Goal: Task Accomplishment & Management: Complete application form

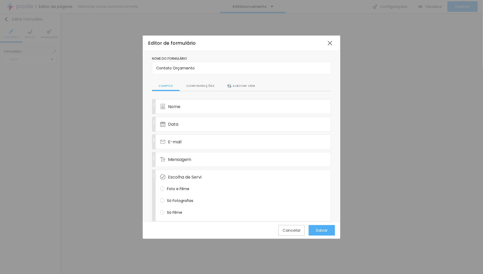
scroll to position [99, 0]
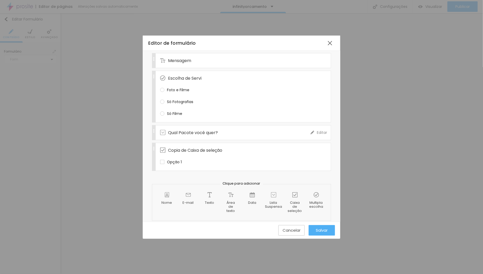
click at [179, 129] on span "Qual Pacote você quer?" at bounding box center [193, 132] width 50 height 7
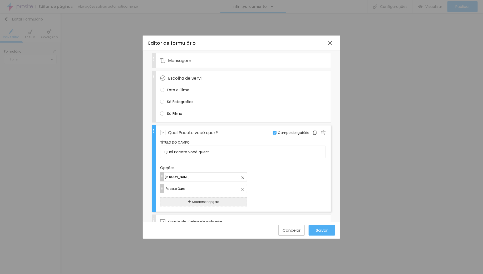
scroll to position [117, 0]
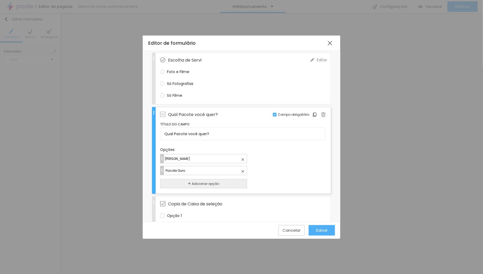
drag, startPoint x: 220, startPoint y: 111, endPoint x: 222, endPoint y: 111, distance: 2.7
click at [220, 111] on div "Qual Pacote você quer?" at bounding box center [235, 114] width 150 height 14
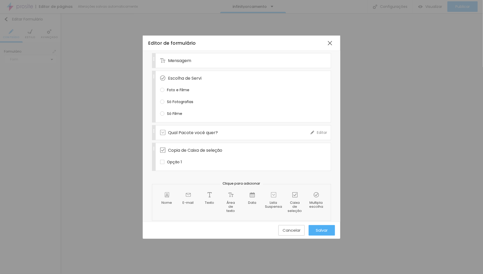
click at [223, 128] on div "Qual Pacote você quer?" at bounding box center [235, 133] width 150 height 14
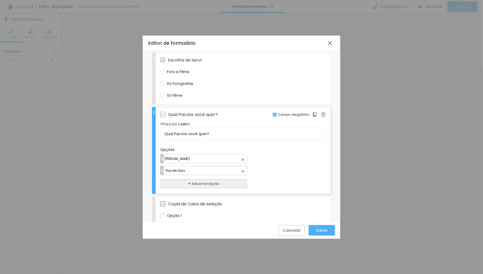
click at [231, 111] on div "Qual Pacote você quer?" at bounding box center [235, 114] width 150 height 14
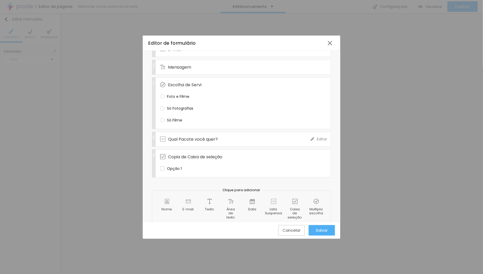
scroll to position [91, 0]
click at [232, 81] on div "Escolha de Servi" at bounding box center [235, 86] width 150 height 14
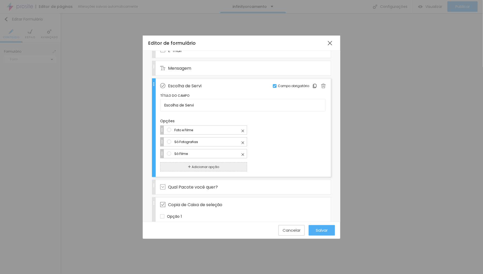
click at [232, 81] on div "Escolha de Servi" at bounding box center [235, 86] width 150 height 14
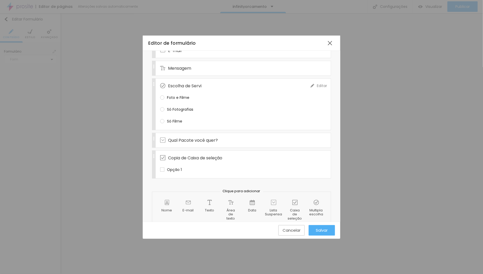
click at [317, 83] on span "Editar" at bounding box center [322, 86] width 10 height 6
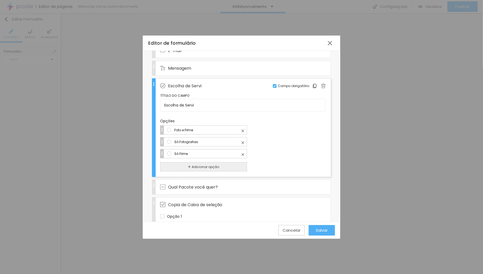
click at [205, 82] on div "Escolha de Servi" at bounding box center [235, 86] width 150 height 14
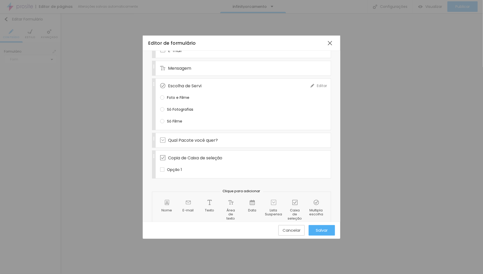
click at [185, 83] on span "Escolha de Servi" at bounding box center [184, 86] width 33 height 7
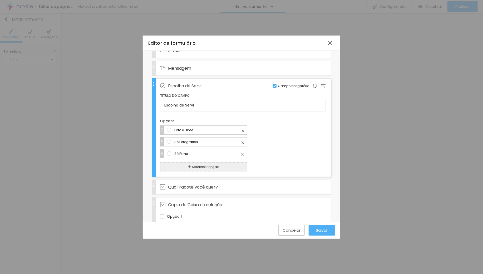
click at [185, 83] on span "Escolha de Servi" at bounding box center [184, 86] width 33 height 7
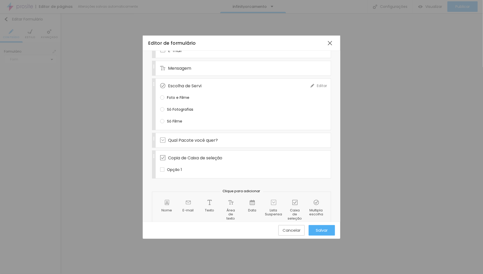
click at [185, 83] on span "Escolha de Servi" at bounding box center [184, 86] width 33 height 7
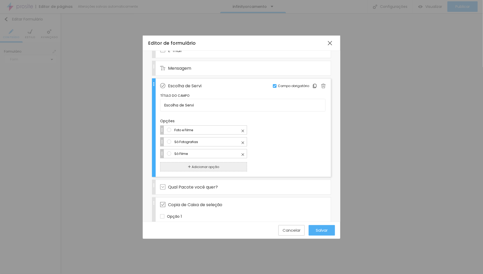
click at [185, 83] on span "Escolha de Servi" at bounding box center [184, 86] width 33 height 7
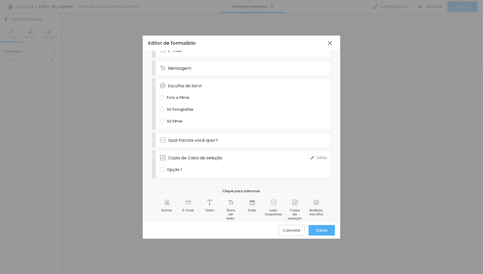
scroll to position [99, 0]
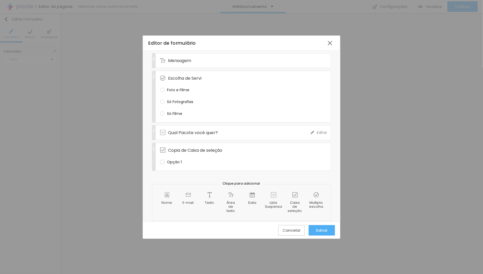
click at [190, 129] on span "Qual Pacote você quer?" at bounding box center [193, 132] width 50 height 7
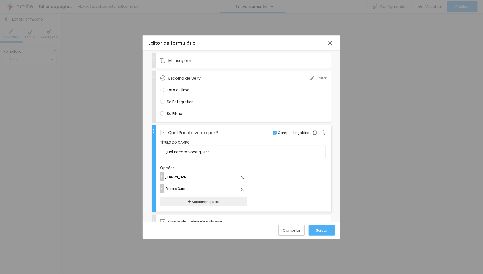
click at [211, 75] on div "Escolha de Servi" at bounding box center [235, 78] width 150 height 14
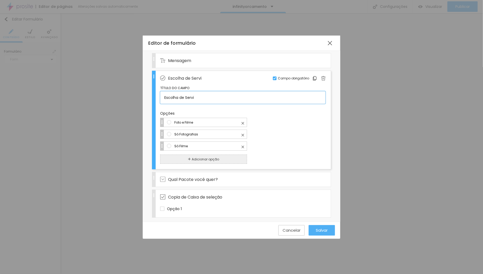
click at [201, 94] on input "Escolha de Servi" at bounding box center [242, 97] width 165 height 13
type input "Escolha de Serviços"
click at [258, 118] on div "Foto e Filme" at bounding box center [242, 122] width 165 height 9
click at [243, 120] on input "Foto e Filme" at bounding box center [208, 123] width 69 height 6
click at [325, 230] on span "Salvar" at bounding box center [322, 230] width 12 height 4
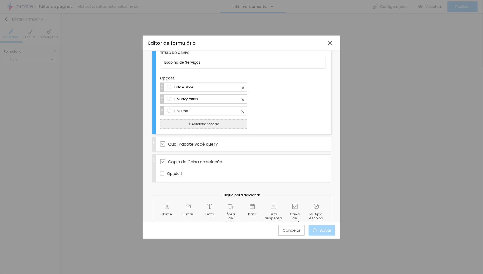
scroll to position [146, 0]
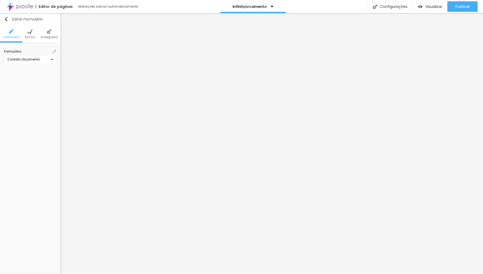
click at [6, 21] on img "button" at bounding box center [6, 19] width 4 height 4
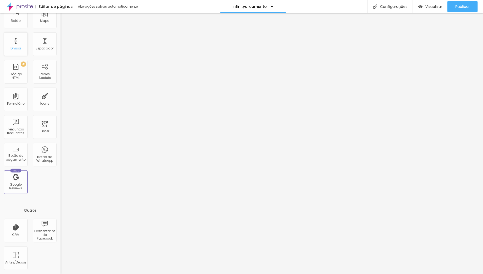
scroll to position [159, 0]
click at [17, 111] on div "Formulário" at bounding box center [16, 100] width 24 height 24
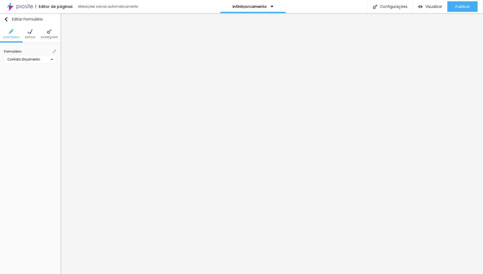
click at [48, 34] on li "Avançado" at bounding box center [49, 33] width 17 height 17
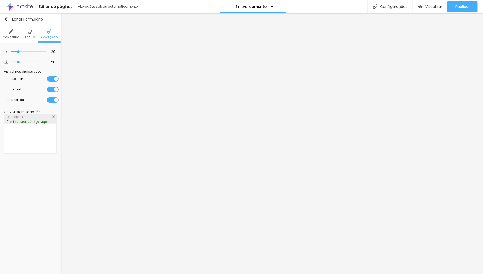
click at [31, 36] on span "Estilo" at bounding box center [30, 37] width 10 height 3
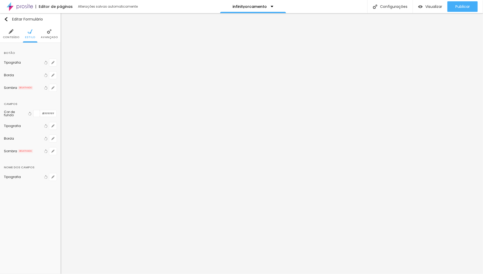
click at [12, 31] on img at bounding box center [11, 31] width 5 height 5
click at [53, 52] on img at bounding box center [54, 51] width 3 height 3
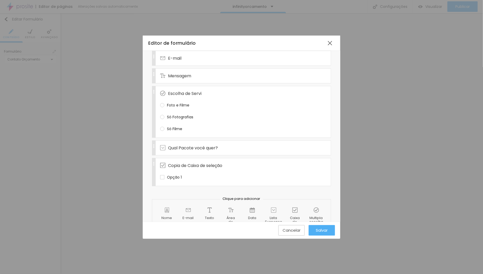
scroll to position [86, 0]
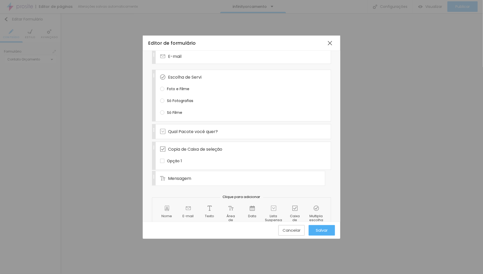
drag, startPoint x: 154, startPoint y: 70, endPoint x: 148, endPoint y: 176, distance: 106.2
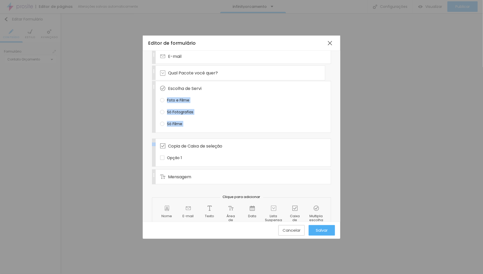
drag, startPoint x: 154, startPoint y: 127, endPoint x: 153, endPoint y: 74, distance: 52.6
click at [153, 74] on div "Nome Editar Campo obrigatório Data Editar Campo obrigatório E-mail Editar Campo…" at bounding box center [241, 99] width 179 height 171
click at [214, 71] on span "Qual Pacote você quer?" at bounding box center [193, 74] width 50 height 7
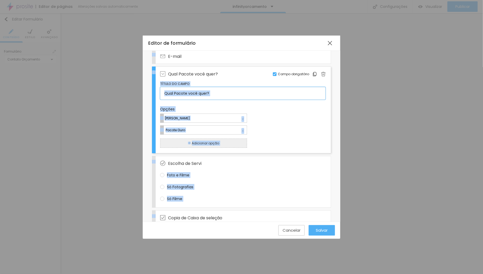
click at [211, 91] on input "Qual Pacote você quer?" at bounding box center [242, 93] width 165 height 13
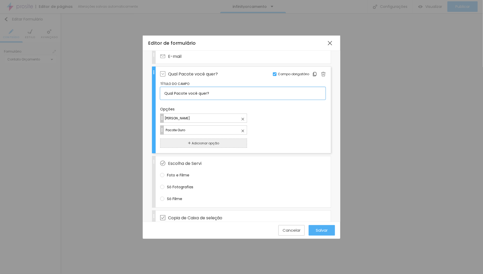
click at [211, 91] on input "Qual Pacote você quer?" at bounding box center [242, 93] width 165 height 13
drag, startPoint x: 212, startPoint y: 91, endPoint x: 158, endPoint y: 87, distance: 54.6
click at [158, 87] on div "Qual Pacote você quer? Editar Campo obrigatório Título do campo Qual Pacote voc…" at bounding box center [241, 110] width 179 height 87
type input "Escolher Pacote"
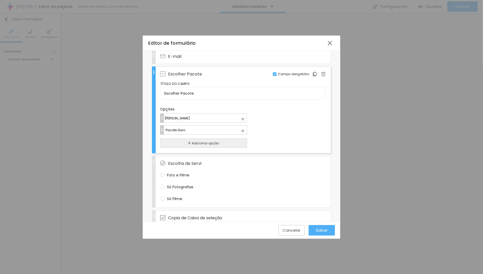
click at [255, 106] on span "Opções" at bounding box center [242, 109] width 165 height 6
click at [247, 116] on input "[PERSON_NAME]" at bounding box center [205, 119] width 83 height 6
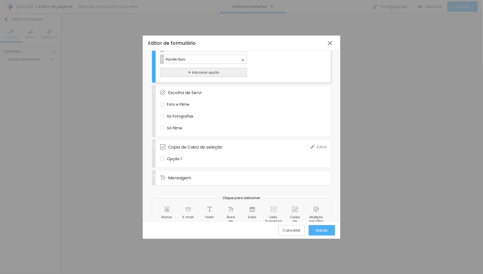
scroll to position [167, 0]
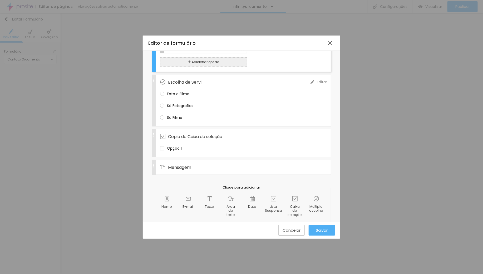
click at [242, 80] on div "Escolha de Servi" at bounding box center [235, 82] width 150 height 14
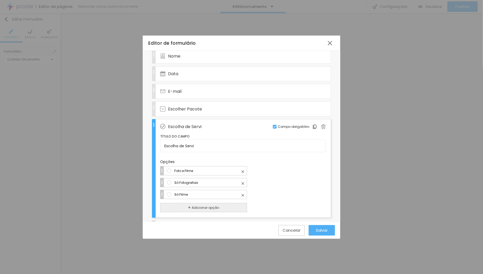
scroll to position [49, 0]
click at [211, 142] on input "Escolha de Servi" at bounding box center [242, 148] width 165 height 13
click at [206, 146] on input "Escolha de Servi" at bounding box center [242, 148] width 165 height 13
drag, startPoint x: 206, startPoint y: 146, endPoint x: 162, endPoint y: 144, distance: 44.3
click at [162, 144] on input "Escolha de Servi" at bounding box center [242, 148] width 165 height 13
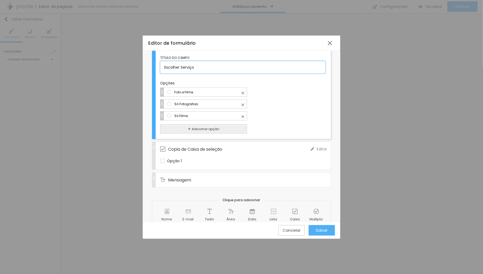
scroll to position [119, 0]
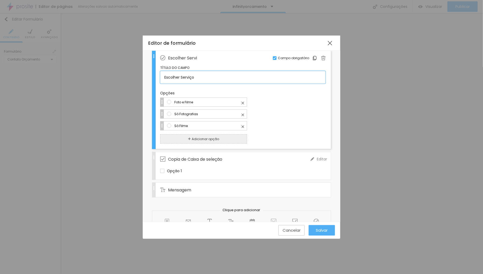
type input "Escolher Serviço"
click at [216, 158] on span "Copia de Caixa de seleção" at bounding box center [195, 159] width 54 height 7
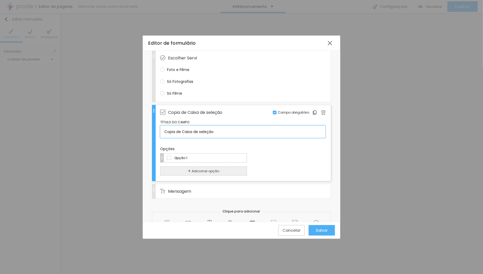
drag, startPoint x: 221, startPoint y: 130, endPoint x: 159, endPoint y: 128, distance: 61.9
click at [159, 128] on div "Copia de Caixa de seleção Editar Campo obrigatório Título do campo Copia de Cai…" at bounding box center [241, 143] width 179 height 76
type input "Add Serviços"
click at [186, 155] on input "Opção 1" at bounding box center [208, 158] width 69 height 6
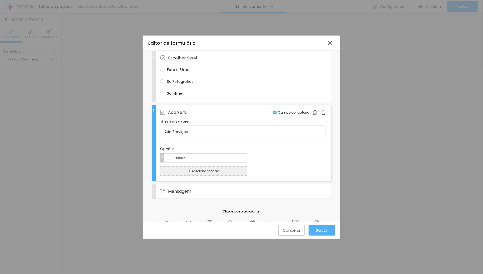
click at [186, 155] on input "Opção 1" at bounding box center [208, 158] width 69 height 6
click at [206, 169] on span "Adicionar opção" at bounding box center [205, 171] width 27 height 5
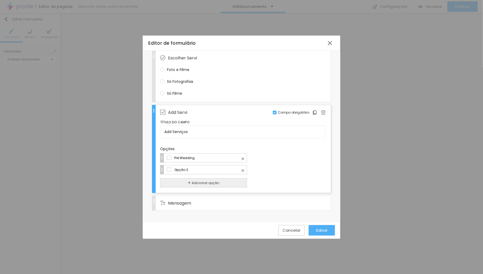
click at [191, 167] on input "Opção 2" at bounding box center [208, 170] width 69 height 6
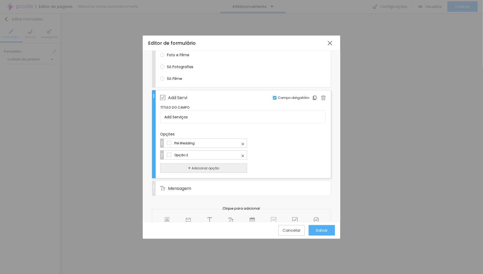
click at [192, 152] on input "Opção 2" at bounding box center [208, 155] width 69 height 6
click at [174, 141] on input "Pré Wedding" at bounding box center [208, 144] width 69 height 6
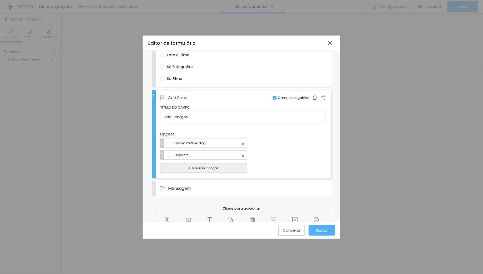
type input "Ensaio Pré Wedding"
click at [181, 152] on input "Opção 2" at bounding box center [208, 155] width 69 height 6
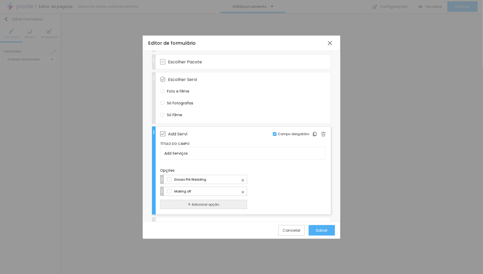
scroll to position [54, 0]
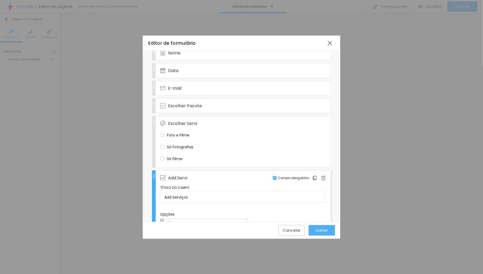
type input "Making off"
click at [321, 229] on span "Salvar" at bounding box center [322, 230] width 12 height 4
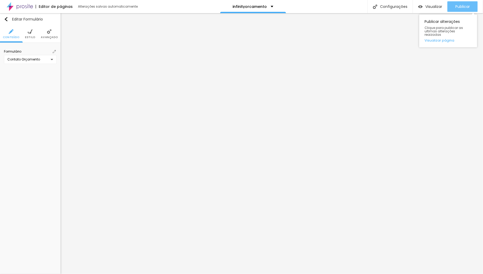
click at [461, 4] on span "Publicar" at bounding box center [462, 6] width 14 height 4
click at [428, 2] on div "Visualizar" at bounding box center [430, 6] width 24 height 11
click at [51, 33] on img at bounding box center [49, 31] width 5 height 5
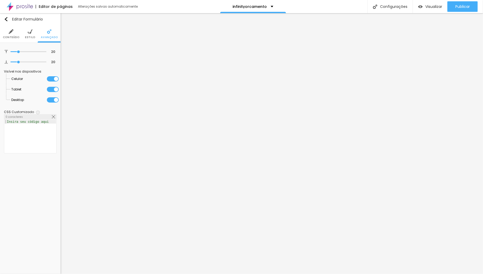
click at [12, 36] on span "Conteúdo" at bounding box center [11, 37] width 17 height 3
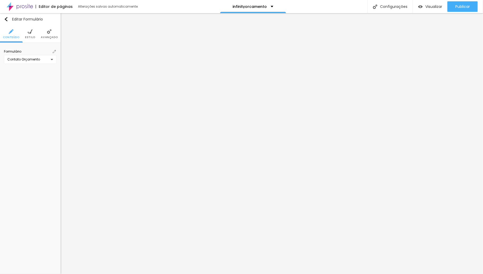
click at [54, 51] on img at bounding box center [54, 51] width 3 height 3
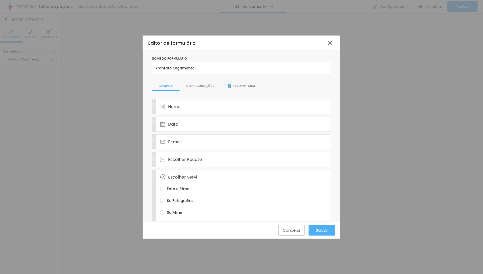
click at [235, 85] on div "Alboom CRM" at bounding box center [240, 86] width 27 height 5
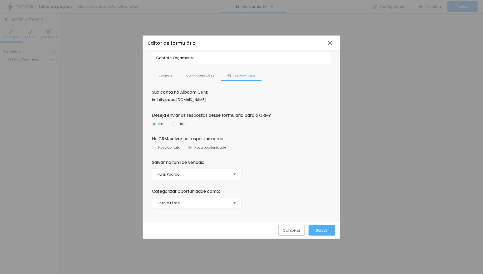
scroll to position [10, 0]
click at [231, 175] on div "Funil Padrão" at bounding box center [196, 175] width 89 height 12
click at [264, 170] on div "Funil Padrão" at bounding box center [241, 137] width 483 height 274
click at [233, 204] on div "Foto e Filme" at bounding box center [196, 203] width 89 height 12
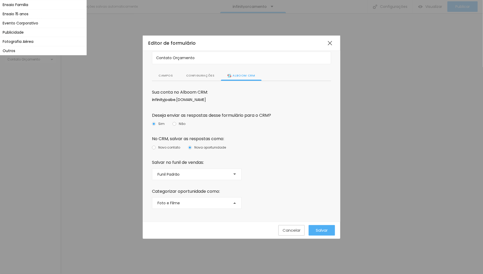
scroll to position [0, 0]
click at [324, 231] on span "Salvar" at bounding box center [322, 230] width 12 height 4
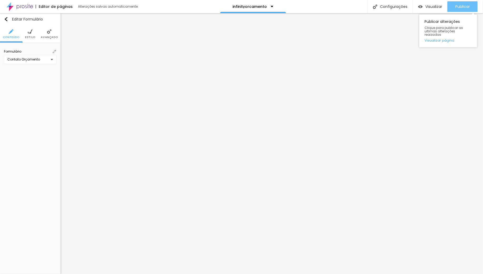
click at [465, 4] on span "Publicar" at bounding box center [462, 6] width 14 height 4
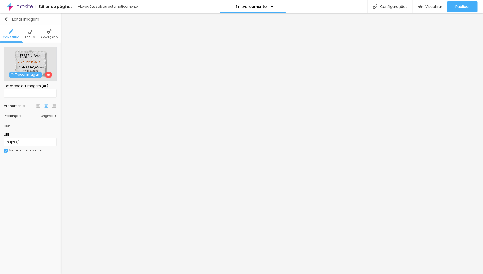
click at [5, 18] on img "button" at bounding box center [6, 19] width 4 height 4
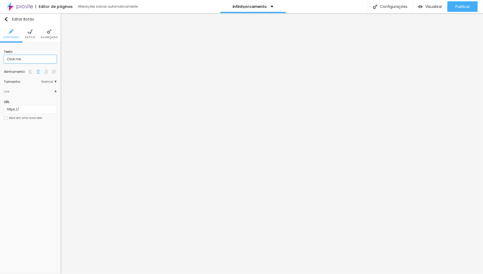
drag, startPoint x: 25, startPoint y: 58, endPoint x: 8, endPoint y: 58, distance: 17.4
click at [8, 58] on input "Click me" at bounding box center [30, 59] width 53 height 8
click at [23, 57] on input "Click me" at bounding box center [30, 59] width 53 height 8
drag, startPoint x: 24, startPoint y: 58, endPoint x: -1, endPoint y: 58, distance: 25.3
click at [0, 58] on html "Editor de páginas Alterações salvas automaticamente infinityorcamento Configura…" at bounding box center [241, 137] width 483 height 274
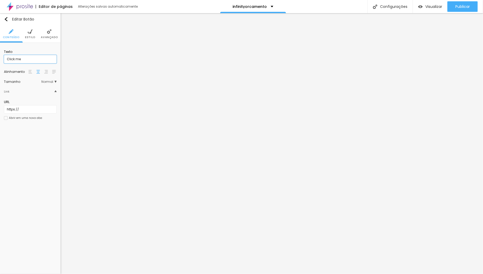
click at [25, 62] on input "Click me" at bounding box center [30, 59] width 53 height 8
drag, startPoint x: 25, startPoint y: 62, endPoint x: 18, endPoint y: 62, distance: 7.1
click at [27, 59] on input "Click me" at bounding box center [30, 59] width 53 height 8
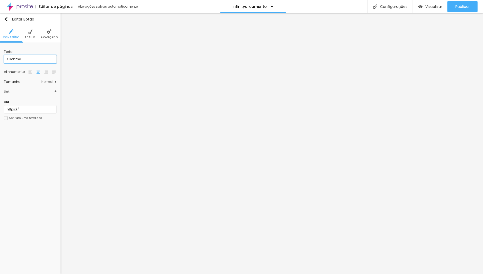
click at [17, 59] on input "Click me" at bounding box center [30, 59] width 53 height 8
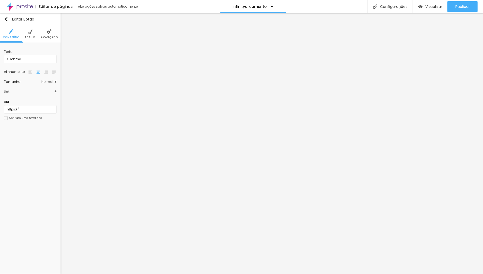
click at [4, 119] on div at bounding box center [6, 118] width 4 height 4
click at [21, 61] on input "Click me" at bounding box center [30, 59] width 53 height 8
click at [32, 32] on img at bounding box center [30, 31] width 5 height 5
click at [52, 112] on input "#FFFFFF" at bounding box center [48, 112] width 16 height 7
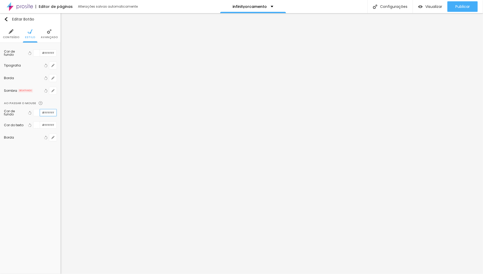
click at [52, 112] on input "#FFFFFF" at bounding box center [48, 112] width 16 height 7
click at [43, 111] on input "#FFFFFF" at bounding box center [48, 112] width 16 height 7
click at [48, 53] on input "#FFFFFF" at bounding box center [48, 53] width 16 height 7
click at [30, 32] on img at bounding box center [30, 31] width 5 height 5
click at [8, 33] on li "Conteúdo" at bounding box center [11, 33] width 17 height 17
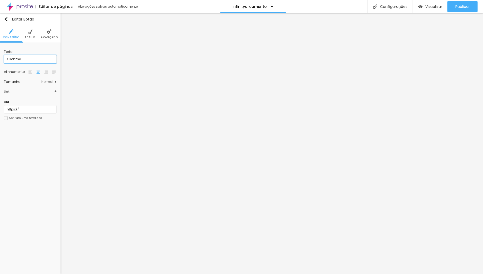
click at [15, 59] on input "Click me" at bounding box center [30, 59] width 53 height 8
click at [13, 58] on input "me" at bounding box center [30, 59] width 53 height 8
type input "m"
type input "Ver modelo"
click at [24, 64] on div "Texto Click me" at bounding box center [30, 56] width 53 height 19
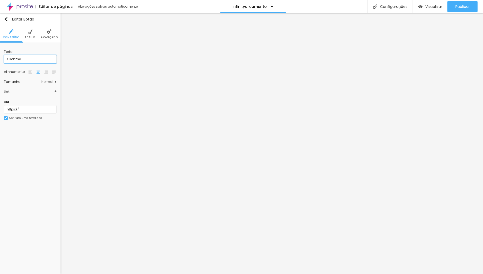
click at [22, 58] on input "Click me" at bounding box center [30, 59] width 53 height 8
type input "C"
type input "Ver modelo"
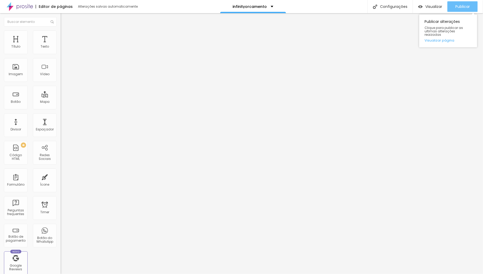
click at [469, 3] on div "Publicar" at bounding box center [462, 6] width 14 height 11
click at [435, 3] on div "Visualizar" at bounding box center [430, 6] width 24 height 11
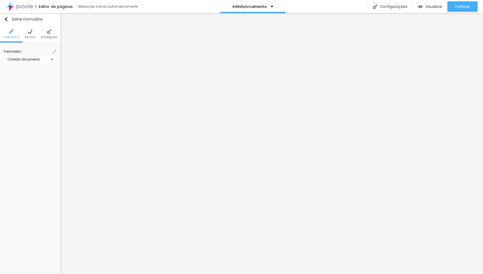
click at [55, 51] on img at bounding box center [54, 51] width 3 height 3
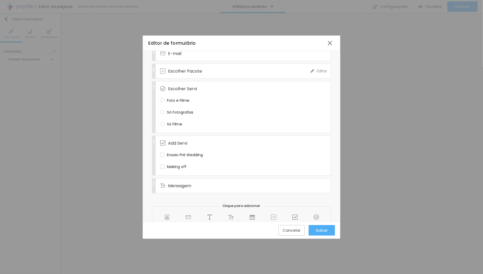
scroll to position [90, 0]
click at [197, 84] on div "Escolher Servi" at bounding box center [235, 87] width 150 height 14
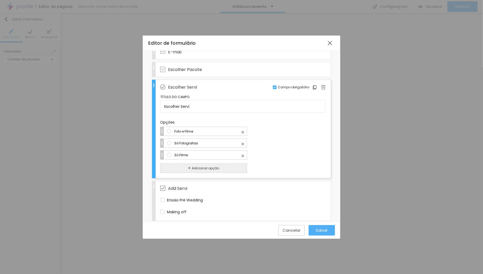
click at [197, 84] on div "Escolher Servi" at bounding box center [235, 87] width 150 height 14
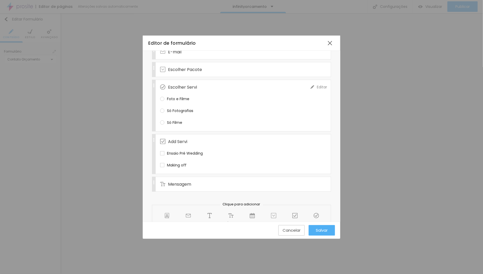
click at [199, 84] on div "Escolher Servi" at bounding box center [235, 87] width 150 height 14
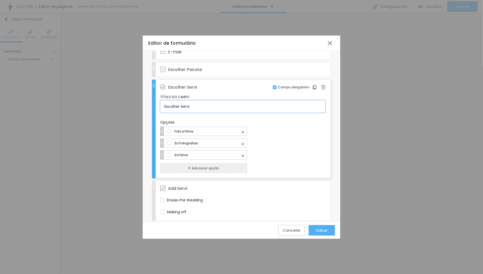
click at [193, 104] on input "Escolher Servi" at bounding box center [242, 106] width 165 height 13
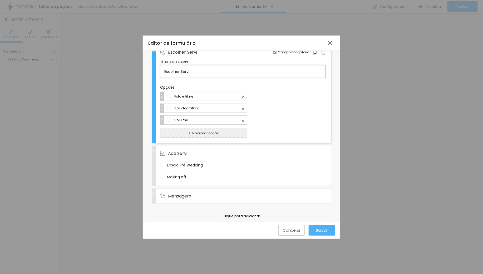
scroll to position [122, 0]
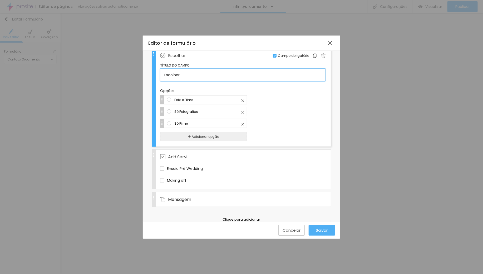
type input "Escolher"
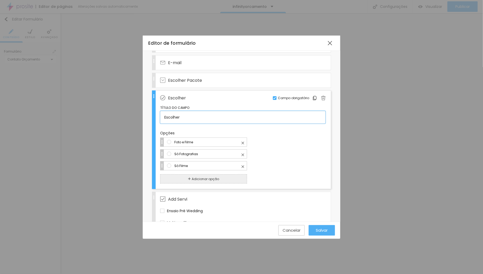
scroll to position [75, 0]
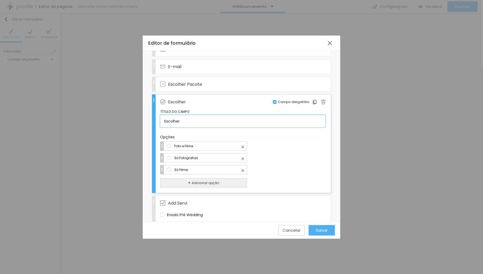
drag, startPoint x: 182, startPoint y: 117, endPoint x: 165, endPoint y: 116, distance: 16.6
click at [165, 116] on input "Escolher" at bounding box center [242, 121] width 165 height 13
click at [187, 120] on input "Escolher" at bounding box center [242, 121] width 165 height 13
click at [187, 116] on input "Escolher" at bounding box center [242, 121] width 165 height 13
drag, startPoint x: 180, startPoint y: 118, endPoint x: 161, endPoint y: 119, distance: 19.2
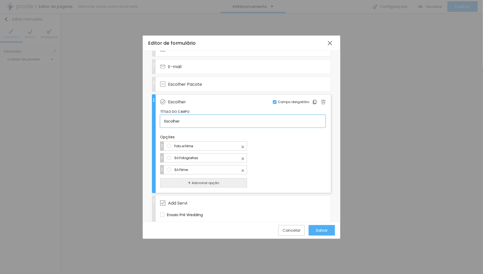
click at [161, 119] on input "Escolher" at bounding box center [242, 121] width 165 height 13
type input "serviço"
click at [270, 154] on div "Só Fotografias" at bounding box center [242, 157] width 165 height 9
click at [243, 149] on input "Foto e Filme" at bounding box center [208, 146] width 69 height 6
click at [192, 120] on input "serviço" at bounding box center [242, 121] width 165 height 13
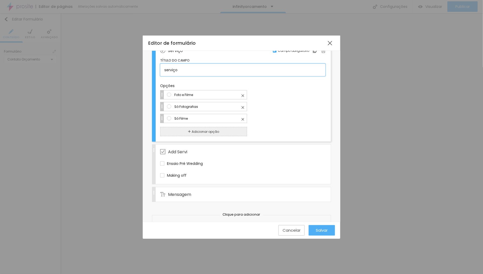
scroll to position [158, 0]
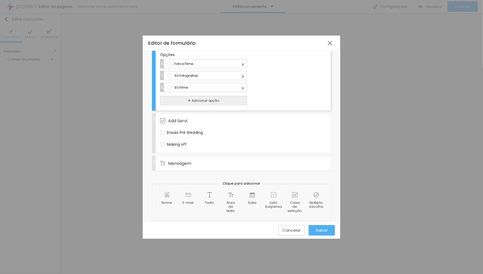
click at [323, 230] on span "Salvar" at bounding box center [322, 230] width 12 height 4
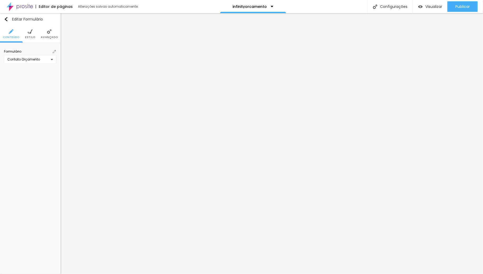
click at [46, 34] on li "Avançado" at bounding box center [49, 33] width 17 height 17
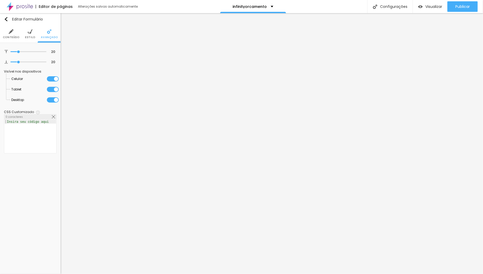
click at [10, 32] on img at bounding box center [11, 31] width 5 height 5
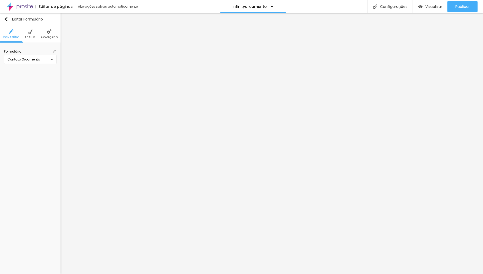
click at [53, 51] on img at bounding box center [54, 51] width 3 height 3
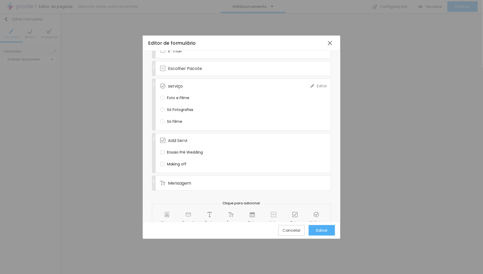
scroll to position [111, 0]
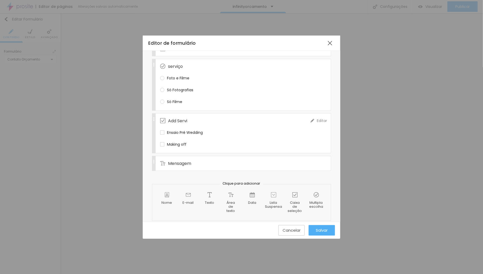
click at [188, 117] on div "Add Servi" at bounding box center [235, 121] width 150 height 14
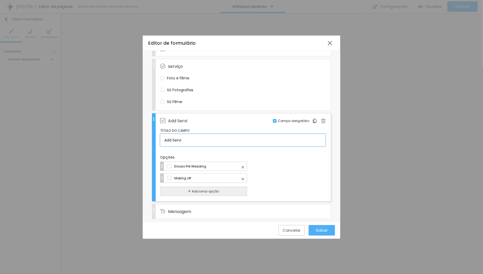
click at [191, 134] on input "Add Servi" at bounding box center [242, 140] width 165 height 13
type input "A"
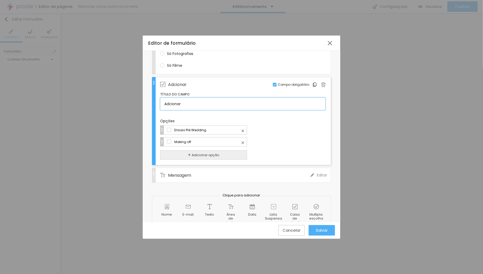
scroll to position [159, 0]
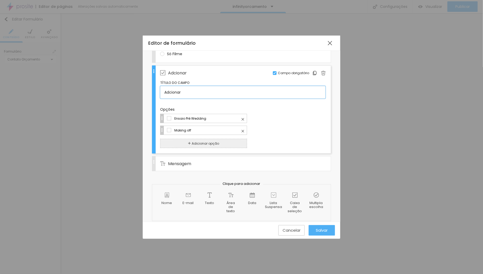
type input "Adcionar"
click at [322, 231] on span "Salvar" at bounding box center [322, 230] width 12 height 4
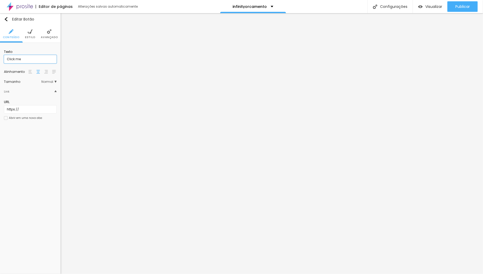
click at [24, 61] on input "Click me" at bounding box center [30, 59] width 53 height 8
type input "C"
type input "Ver modelo"
click at [23, 57] on input "Click me" at bounding box center [30, 59] width 53 height 8
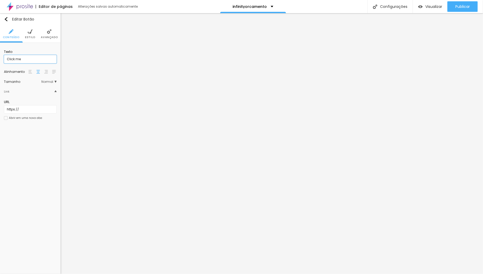
click at [23, 57] on input "Click me" at bounding box center [30, 59] width 53 height 8
type input "Ver modelo"
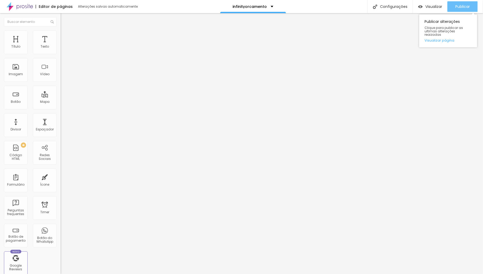
click at [460, 6] on span "Publicar" at bounding box center [462, 6] width 14 height 4
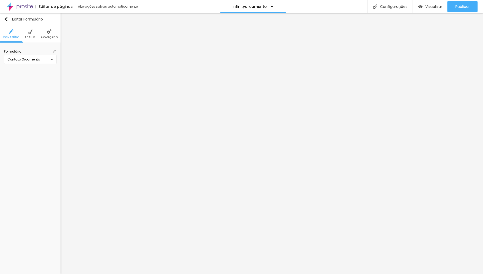
click at [54, 51] on img at bounding box center [54, 51] width 3 height 3
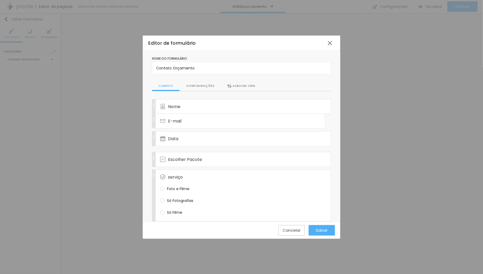
drag, startPoint x: 154, startPoint y: 141, endPoint x: 153, endPoint y: 122, distance: 19.5
click at [153, 122] on div "Nome Editar Campo obrigatório Data Editar Campo obrigatório E-mail Editar Campo…" at bounding box center [241, 190] width 179 height 183
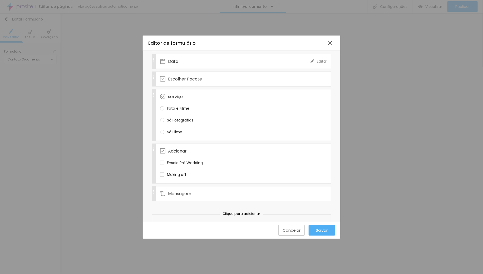
scroll to position [111, 0]
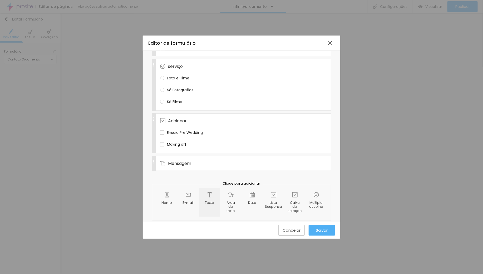
click at [210, 192] on div "Texto" at bounding box center [209, 202] width 21 height 29
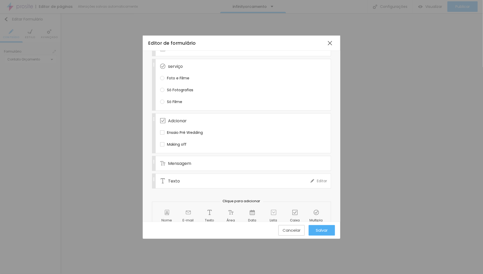
click at [173, 178] on span "Texto" at bounding box center [174, 181] width 12 height 7
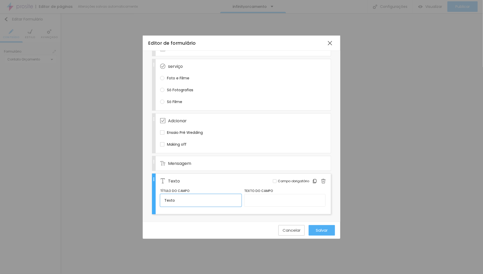
click at [188, 195] on input "Texto" at bounding box center [200, 200] width 81 height 13
drag, startPoint x: 188, startPoint y: 195, endPoint x: 158, endPoint y: 195, distance: 29.7
click at [158, 195] on div "Texto Editar Campo obrigatório Título do campo Texto Texto do campo" at bounding box center [241, 194] width 179 height 41
click at [273, 179] on div at bounding box center [275, 181] width 4 height 4
click at [185, 194] on input "Contato:" at bounding box center [200, 200] width 81 height 13
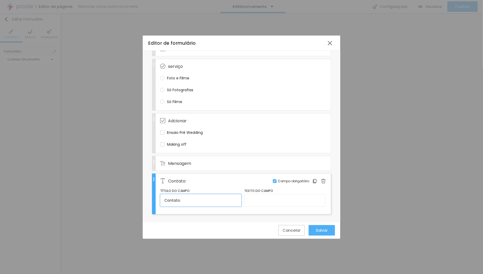
click at [185, 194] on input "Contato:" at bounding box center [200, 200] width 81 height 13
type input "WhatsApp:"
click at [261, 213] on div "Nome Editar Campo obrigatório E-mail Editar Campo obrigatório Data Editar Campo…" at bounding box center [241, 126] width 179 height 276
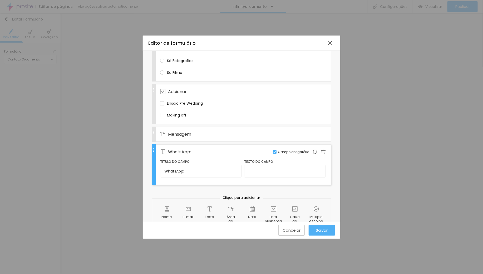
scroll to position [154, 0]
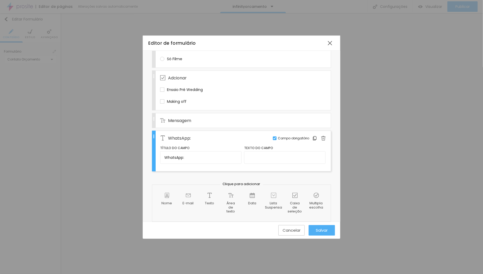
click at [326, 230] on span "Salvar" at bounding box center [322, 230] width 12 height 4
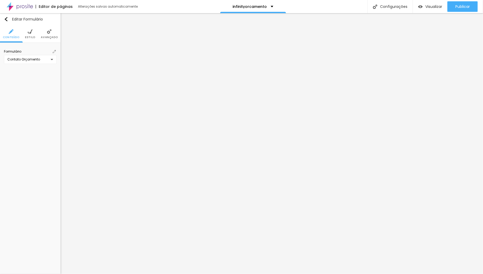
click at [53, 52] on img at bounding box center [54, 51] width 3 height 3
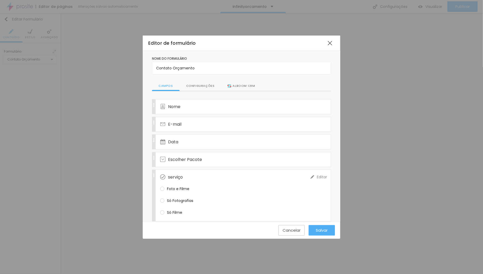
scroll to position [128, 0]
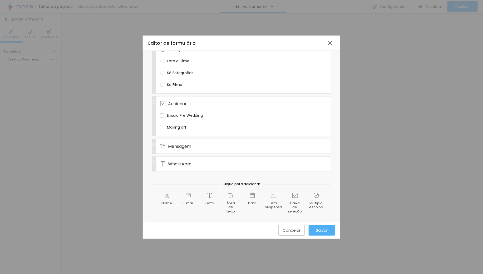
click at [153, 158] on div "WhatsApp: Editar Campo obrigatório" at bounding box center [241, 164] width 179 height 15
click at [162, 161] on img at bounding box center [162, 163] width 5 height 5
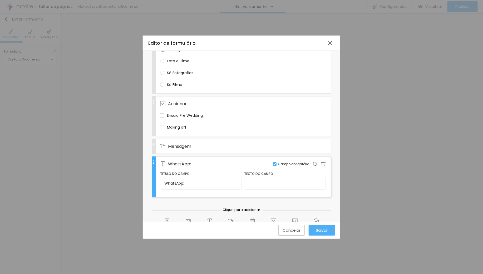
click at [162, 161] on img at bounding box center [162, 163] width 5 height 5
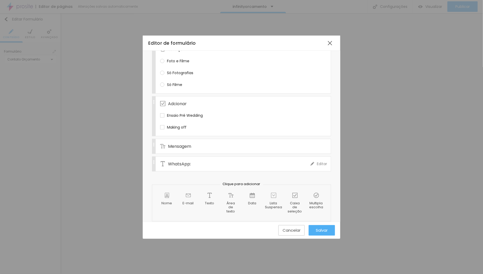
click at [162, 161] on img at bounding box center [162, 163] width 5 height 5
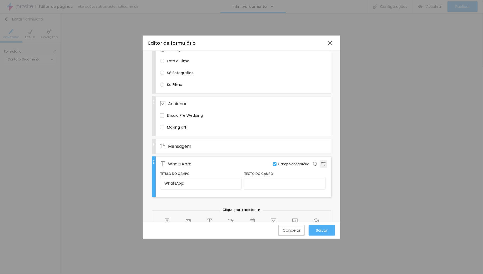
click at [321, 162] on img at bounding box center [323, 164] width 5 height 5
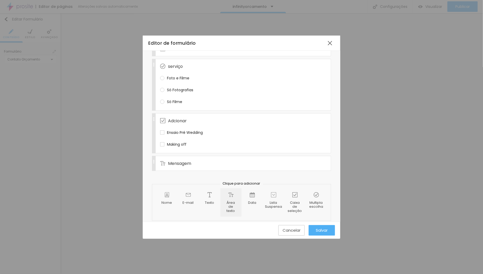
click at [228, 192] on img at bounding box center [230, 194] width 5 height 5
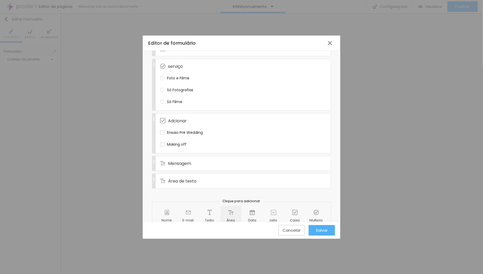
scroll to position [128, 0]
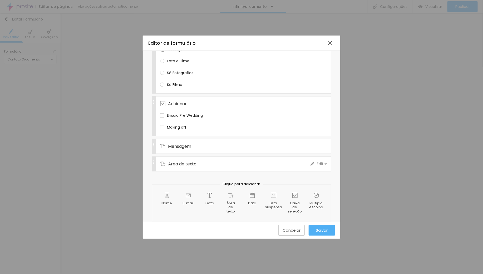
click at [178, 161] on span "Área de texto" at bounding box center [182, 164] width 28 height 7
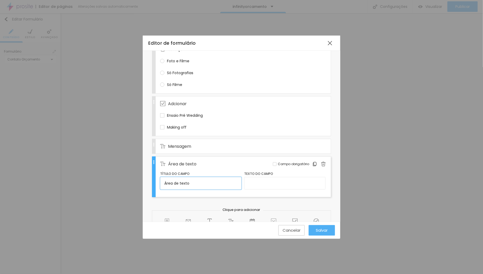
click at [191, 178] on input "Área de texto" at bounding box center [200, 183] width 81 height 13
type input "WhatsApp:"
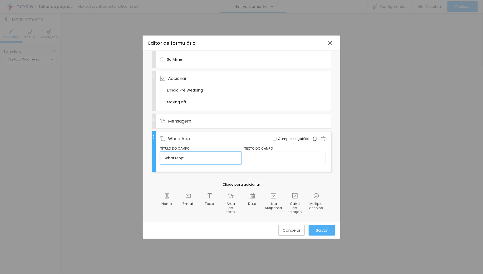
scroll to position [154, 0]
click at [273, 137] on div at bounding box center [275, 139] width 4 height 4
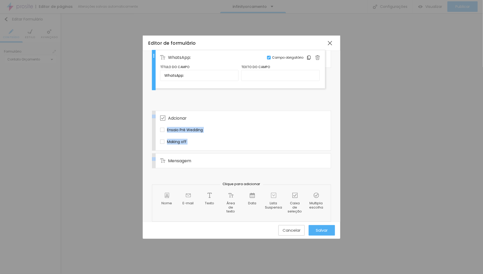
drag, startPoint x: 154, startPoint y: 139, endPoint x: 139, endPoint y: 64, distance: 77.3
click at [139, 64] on div "Editor de formulário Nome do formulário Contato Orçamento Campos Configurações …" at bounding box center [241, 137] width 483 height 274
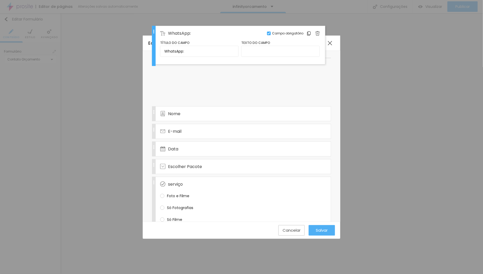
scroll to position [0, 0]
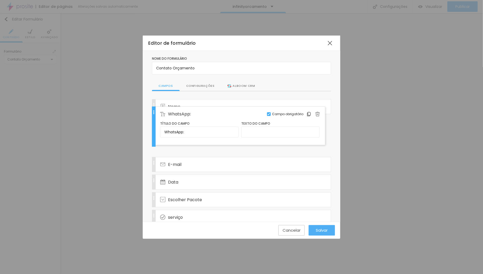
click at [163, 118] on div "Nome Editar Campo obrigatório E-mail Editar Campo obrigatório Data Editar Campo…" at bounding box center [241, 212] width 179 height 226
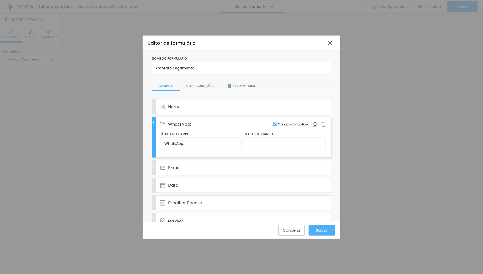
click at [153, 130] on div "WhatsApp: Editar Campo obrigatório Título do campo WhatsApp: Texto do campo" at bounding box center [241, 137] width 179 height 41
click at [326, 130] on div "Nome do formulário Contato Orçamento Campos Configurações Alboom CRM Nome Edita…" at bounding box center [241, 216] width 197 height 330
click at [312, 122] on img at bounding box center [314, 124] width 5 height 5
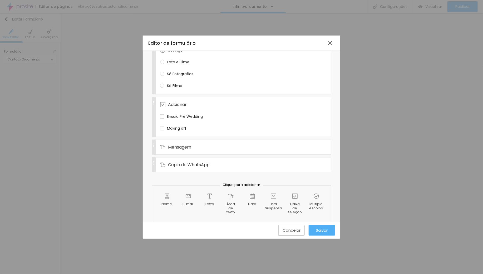
drag, startPoint x: 188, startPoint y: 160, endPoint x: 186, endPoint y: 150, distance: 9.6
click at [186, 150] on div "Nome Editar Campo obrigatório WhatsApp: Editar Campo obrigatório Título do camp…" at bounding box center [241, 51] width 179 height 244
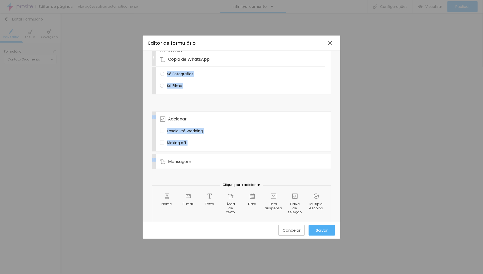
drag, startPoint x: 153, startPoint y: 160, endPoint x: 148, endPoint y: 61, distance: 99.8
click at [148, 61] on div "Nome do formulário Contato Orçamento Campos Configurações Alboom CRM Nome Edita…" at bounding box center [241, 54] width 197 height 348
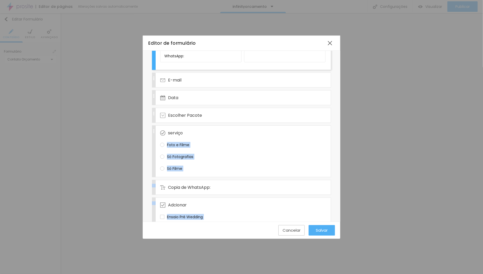
scroll to position [110, 0]
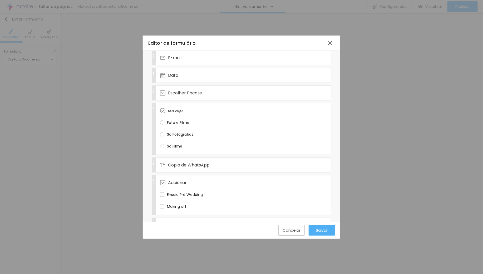
click at [147, 114] on div "Nome do formulário Contato Orçamento Campos Configurações Alboom CRM Nome Edita…" at bounding box center [241, 115] width 197 height 348
click at [154, 160] on div "Copia de WhatsApp: Editar Campo obrigatório" at bounding box center [241, 165] width 179 height 15
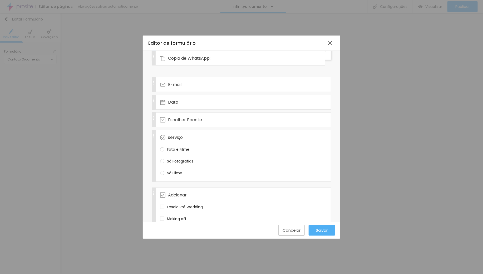
scroll to position [96, 0]
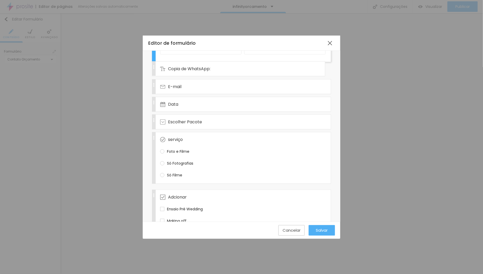
drag, startPoint x: 152, startPoint y: 161, endPoint x: 148, endPoint y: 69, distance: 92.2
click at [148, 69] on div "Nome do formulário Contato Orçamento Campos Configurações Alboom CRM Nome Edita…" at bounding box center [241, 129] width 197 height 348
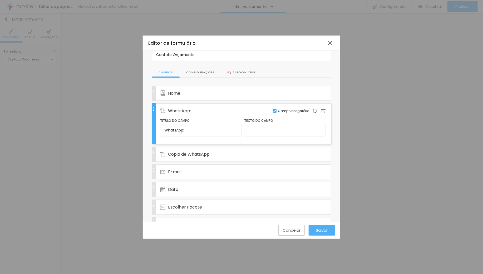
scroll to position [0, 0]
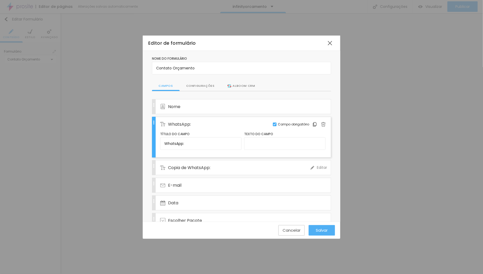
click at [317, 165] on span "Editar" at bounding box center [322, 168] width 10 height 6
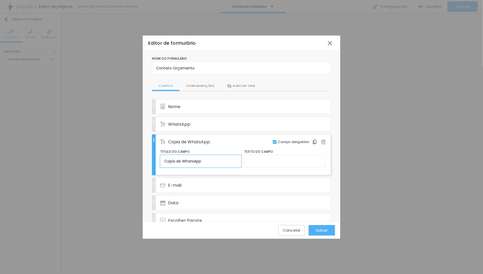
click at [216, 158] on input "Copia de WhatsApp:" at bounding box center [200, 161] width 81 height 13
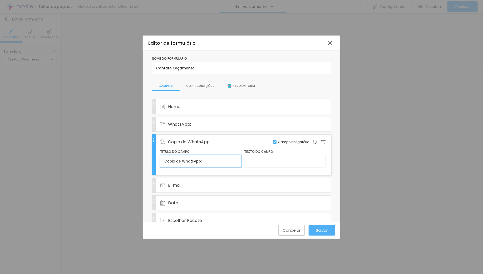
click at [216, 158] on input "Copia de WhatsApp:" at bounding box center [200, 161] width 81 height 13
click at [165, 161] on input "Instagram" at bounding box center [200, 161] width 81 height 13
click at [207, 162] on input "Instagram" at bounding box center [200, 161] width 81 height 13
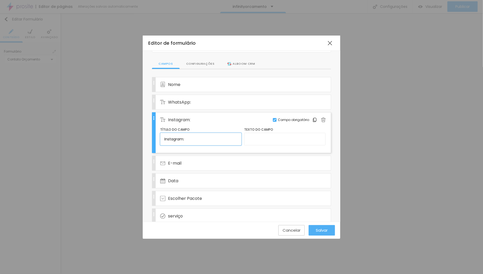
scroll to position [25, 0]
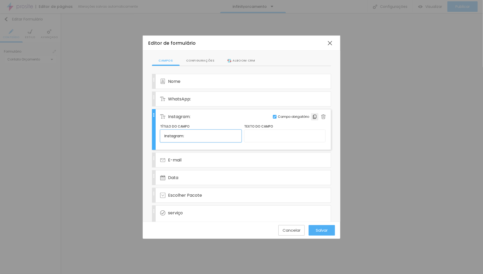
type input "Instagram:"
click at [312, 114] on img at bounding box center [314, 116] width 5 height 5
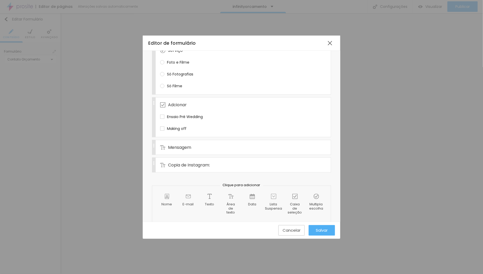
click at [153, 161] on div "Copia de Instagram: Editar Campo obrigatório" at bounding box center [241, 165] width 179 height 15
click at [154, 160] on div "Copia de Instagram: Editar Campo obrigatório" at bounding box center [241, 165] width 179 height 15
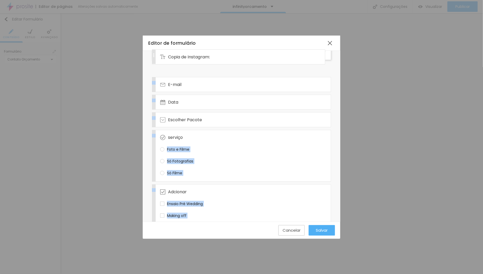
scroll to position [112, 0]
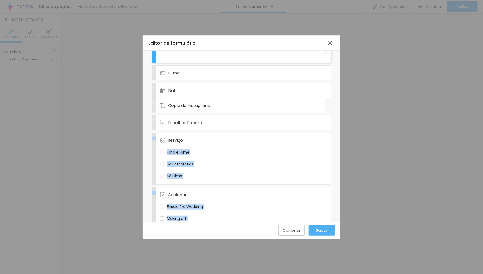
drag, startPoint x: 154, startPoint y: 160, endPoint x: 133, endPoint y: 106, distance: 57.7
click at [133, 106] on div "Editor de formulário Nome do formulário Contato Orçamento Campos Configurações …" at bounding box center [241, 137] width 483 height 274
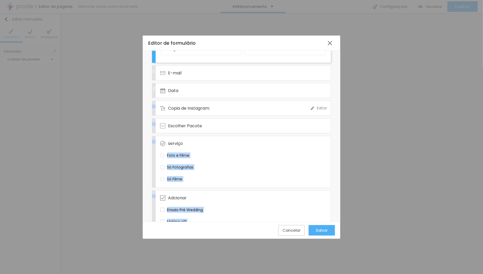
click at [267, 105] on div "Copia de Instagram:" at bounding box center [235, 108] width 150 height 14
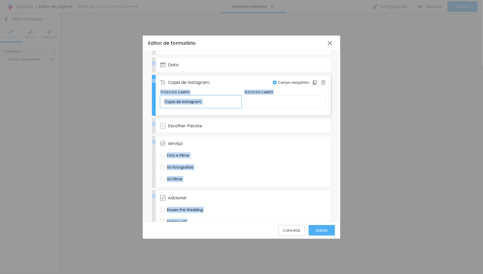
click at [215, 100] on input "Copia de Instagram:" at bounding box center [200, 102] width 81 height 13
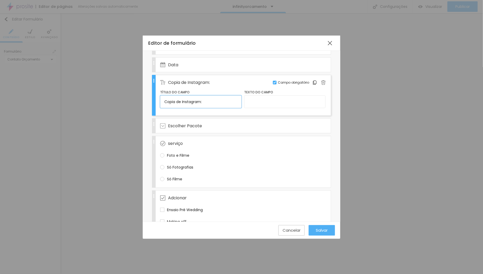
drag, startPoint x: 216, startPoint y: 99, endPoint x: 154, endPoint y: 95, distance: 62.2
click at [154, 95] on div "Copia de Instagram: Editar Campo obrigatório Título do campo Copia de Instagram…" at bounding box center [241, 95] width 179 height 41
type input "Local:"
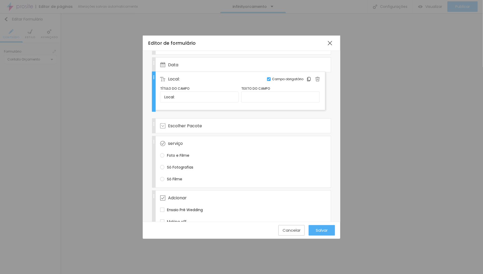
click at [154, 84] on div "Local: Editar Campo obrigatório Título do campo Local: Texto do campo" at bounding box center [241, 95] width 179 height 41
click at [154, 81] on div "Local: Editar Campo obrigatório Título do campo Local: Texto do campo" at bounding box center [241, 95] width 179 height 41
click at [154, 77] on div "Local: Editar Campo obrigatório Título do campo Local: Texto do campo" at bounding box center [241, 95] width 179 height 41
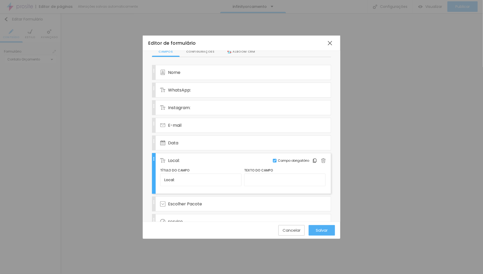
scroll to position [34, 0]
drag, startPoint x: 154, startPoint y: 123, endPoint x: 150, endPoint y: 84, distance: 38.4
click at [150, 84] on div "Nome do formulário Contato Orçamento Campos Configurações Alboom CRM Nome Edita…" at bounding box center [241, 200] width 197 height 366
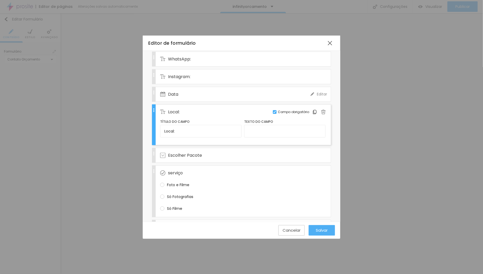
scroll to position [84, 0]
click at [326, 231] on span "Salvar" at bounding box center [322, 230] width 12 height 4
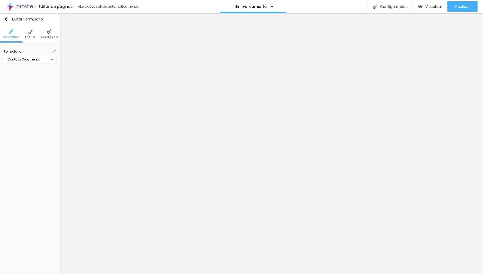
click at [54, 51] on img at bounding box center [54, 51] width 3 height 3
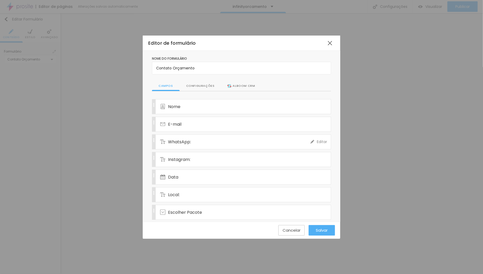
click at [194, 143] on div "WhatsApp:" at bounding box center [235, 142] width 150 height 14
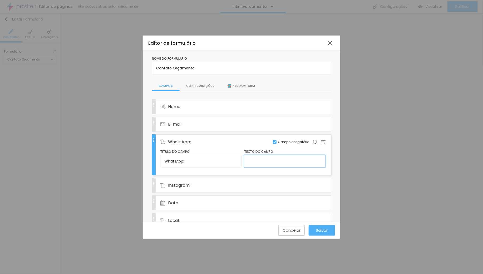
click at [248, 157] on input "text" at bounding box center [284, 161] width 81 height 13
type input "Coloque seu contato!"
click at [289, 183] on div "Instagram:" at bounding box center [235, 185] width 150 height 14
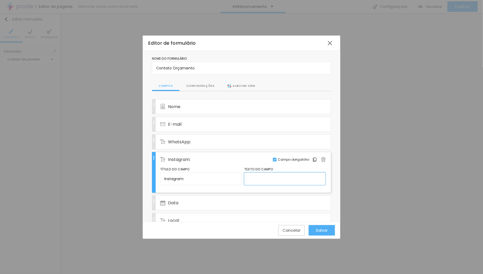
click at [263, 179] on input "text" at bounding box center [284, 179] width 81 height 13
type input "@instagram"
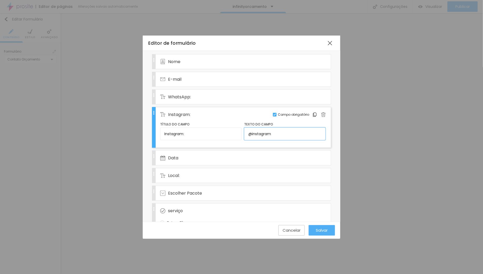
scroll to position [45, 0]
click at [236, 175] on div "Local:" at bounding box center [235, 175] width 150 height 14
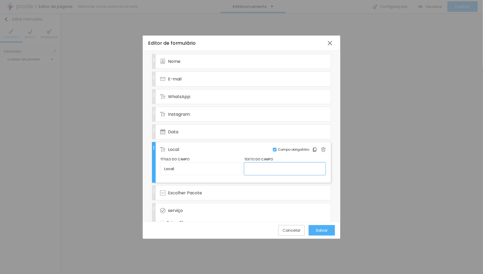
click at [259, 166] on input "text" at bounding box center [284, 169] width 81 height 13
click at [294, 166] on input "Onde vai ser seu evento" at bounding box center [284, 169] width 81 height 13
drag, startPoint x: 278, startPoint y: 164, endPoint x: 219, endPoint y: 162, distance: 58.5
click at [219, 162] on div "Título do campo Local: Texto do campo Onde vai ser seu evento" at bounding box center [242, 167] width 165 height 21
click at [259, 164] on input "Local doEventoevento" at bounding box center [284, 169] width 81 height 13
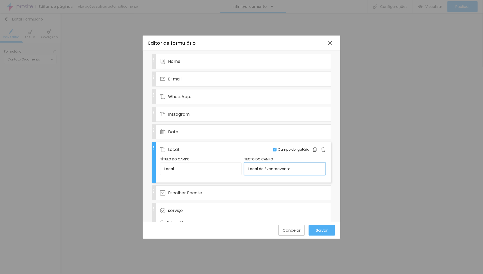
click at [274, 165] on input "Local do Eventoevento" at bounding box center [284, 169] width 81 height 13
click at [277, 165] on input "Local do Evento evento" at bounding box center [284, 169] width 81 height 13
click at [301, 165] on input "Local do Evento Evento" at bounding box center [284, 169] width 81 height 13
type input "Local do Evento Evento!"
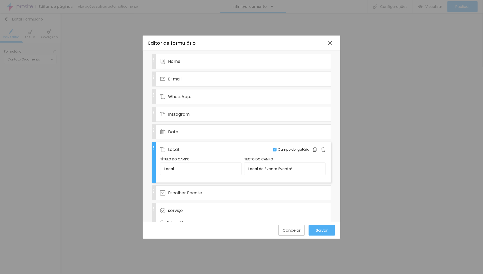
click at [326, 231] on span "Salvar" at bounding box center [322, 230] width 12 height 4
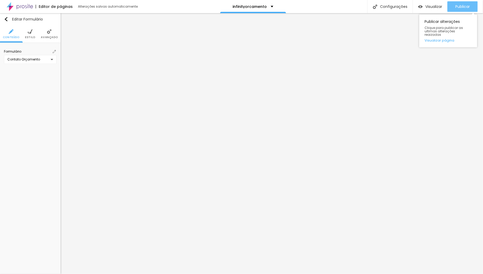
click at [463, 6] on span "Publicar" at bounding box center [462, 6] width 14 height 4
click at [431, 3] on div "Visualizar" at bounding box center [430, 6] width 24 height 11
click at [54, 51] on img at bounding box center [54, 51] width 3 height 3
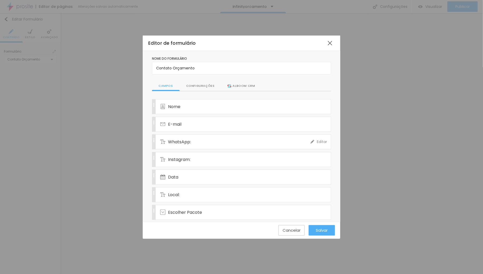
click at [182, 141] on span "WhatsApp:" at bounding box center [179, 142] width 23 height 7
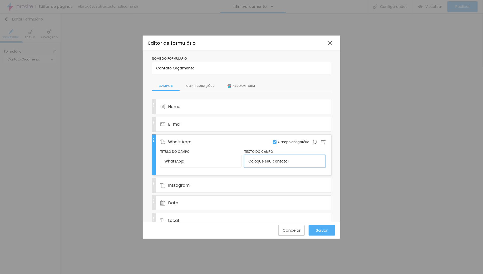
click at [288, 161] on input "Coloque seu contato!" at bounding box center [284, 161] width 81 height 13
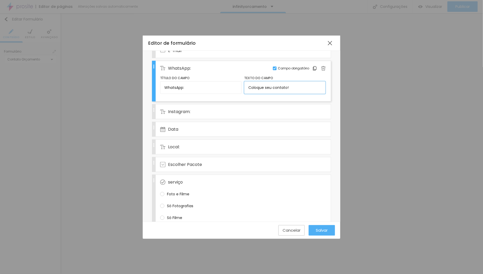
scroll to position [74, 0]
click at [173, 67] on span "WhatsApp:" at bounding box center [179, 67] width 23 height 7
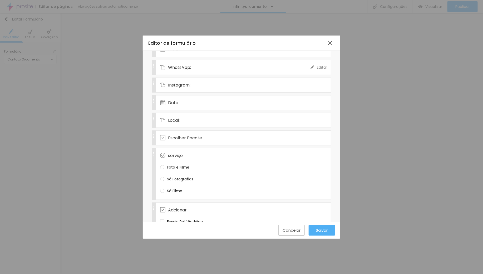
click at [185, 66] on span "WhatsApp:" at bounding box center [179, 67] width 23 height 7
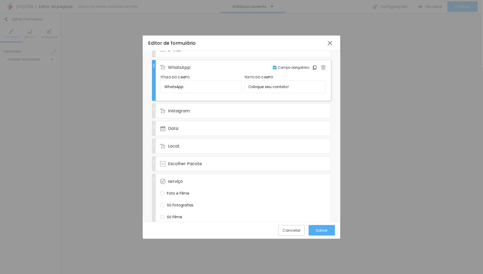
scroll to position [55, 0]
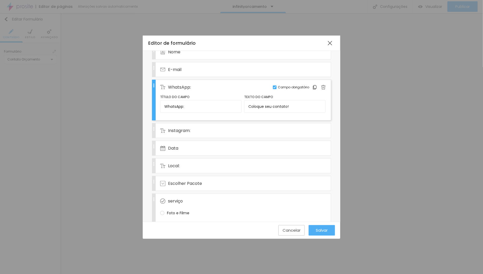
click at [188, 94] on label "Título do campo" at bounding box center [200, 96] width 81 height 5
click at [181, 95] on span "Título do campo" at bounding box center [174, 97] width 29 height 4
click at [184, 106] on input "WhatsApp:" at bounding box center [200, 106] width 81 height 13
drag, startPoint x: 184, startPoint y: 106, endPoint x: 142, endPoint y: 106, distance: 42.6
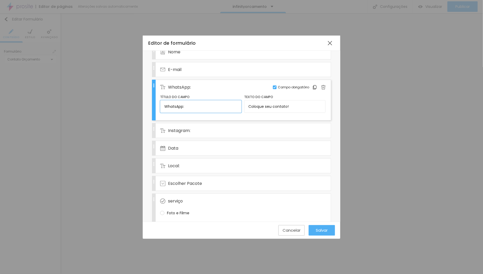
click at [142, 106] on div "Editor de formulário Nome do formulário Contato Orçamento Campos Configurações …" at bounding box center [241, 137] width 483 height 274
click at [326, 231] on span "Salvar" at bounding box center [322, 230] width 12 height 4
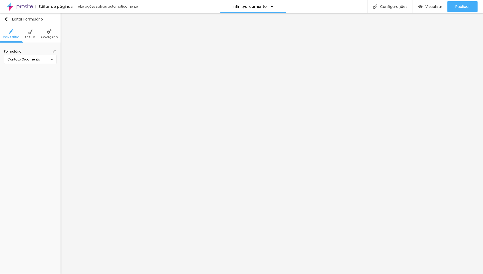
click at [54, 49] on span at bounding box center [54, 51] width 5 height 5
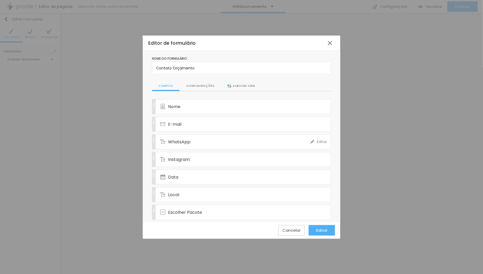
click at [217, 138] on div "WhatsApp:" at bounding box center [235, 142] width 150 height 14
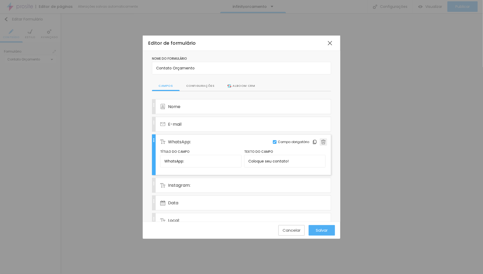
click at [321, 140] on img at bounding box center [323, 142] width 5 height 5
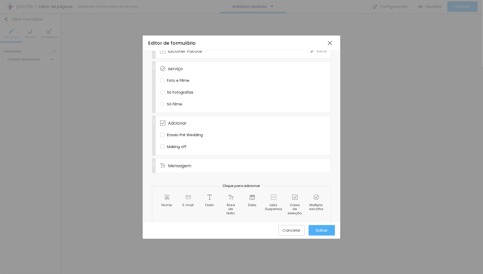
scroll to position [145, 0]
click at [207, 193] on img at bounding box center [209, 195] width 5 height 5
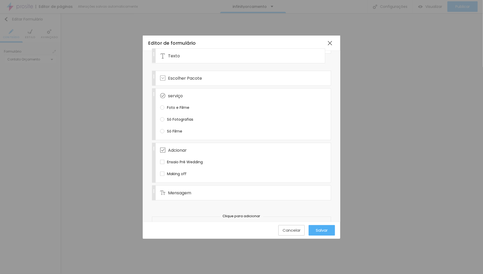
drag, startPoint x: 154, startPoint y: 176, endPoint x: 136, endPoint y: 57, distance: 120.6
click at [136, 57] on div "Editor de formulário Nome do formulário Contato Orçamento Campos Configurações …" at bounding box center [241, 137] width 483 height 274
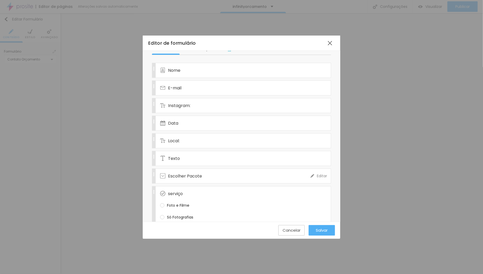
scroll to position [0, 0]
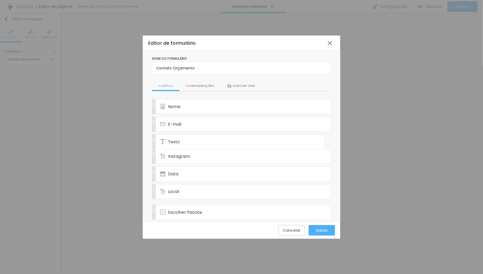
drag, startPoint x: 153, startPoint y: 189, endPoint x: 148, endPoint y: 140, distance: 49.7
click at [148, 140] on div "Nome do formulário Contato Orçamento Campos Configurações Alboom CRM Nome Edita…" at bounding box center [241, 220] width 197 height 339
click at [175, 139] on span "Texto" at bounding box center [174, 142] width 12 height 7
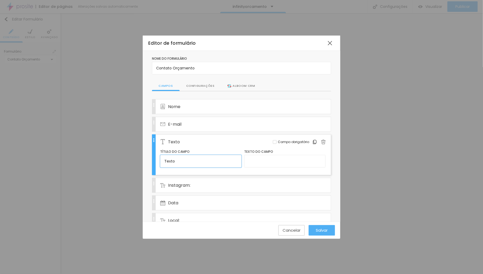
click at [184, 159] on input "Texto" at bounding box center [200, 161] width 81 height 13
paste input "WhatsApp:"
type input "WhatsApp:"
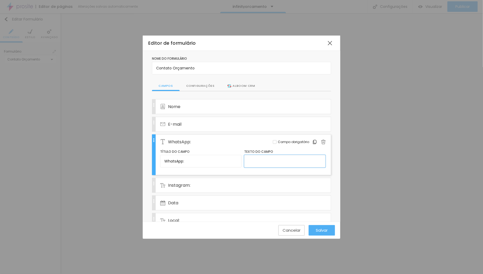
click at [272, 161] on input "text" at bounding box center [284, 161] width 81 height 13
type input "Coloque seu contato!"
click at [324, 230] on span "Salvar" at bounding box center [322, 230] width 12 height 4
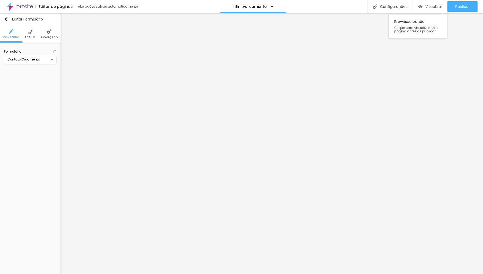
click at [433, 8] on span "Visualizar" at bounding box center [433, 6] width 17 height 4
click at [55, 52] on img at bounding box center [54, 51] width 3 height 3
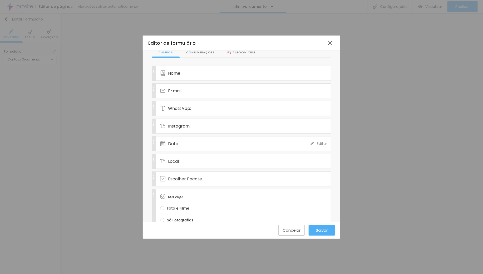
scroll to position [34, 0]
click at [199, 124] on div "Instagram:" at bounding box center [235, 125] width 150 height 14
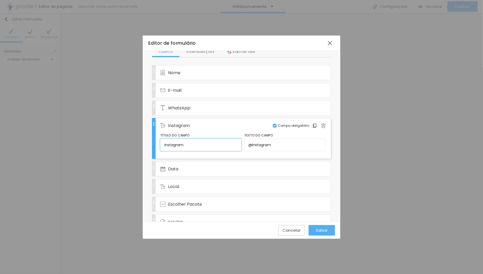
click at [189, 141] on input "Instagram:" at bounding box center [200, 145] width 81 height 13
drag, startPoint x: 189, startPoint y: 141, endPoint x: 162, endPoint y: 143, distance: 26.6
click at [162, 143] on input "Instagram:" at bounding box center [200, 145] width 81 height 13
click at [321, 123] on img at bounding box center [323, 125] width 5 height 5
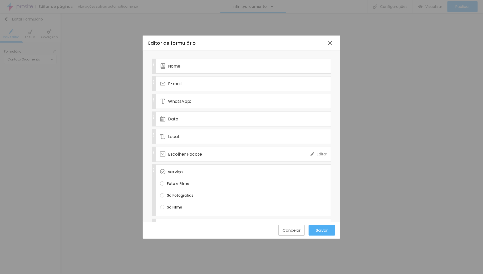
scroll to position [43, 0]
click at [186, 134] on div "Local:" at bounding box center [235, 134] width 150 height 14
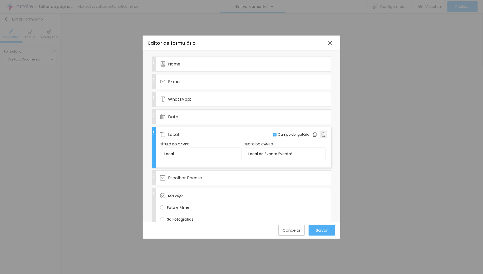
click at [321, 132] on img at bounding box center [323, 134] width 5 height 5
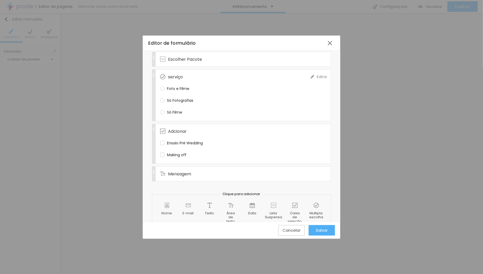
scroll to position [120, 0]
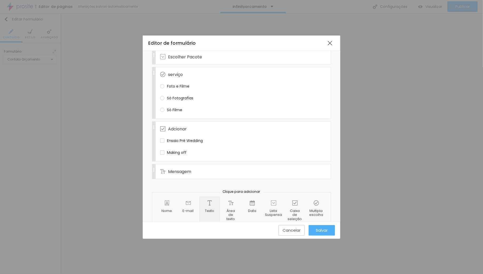
click at [207, 201] on img at bounding box center [209, 203] width 5 height 5
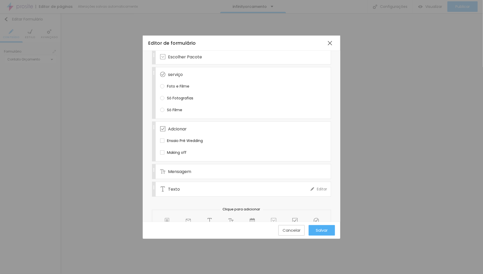
click at [171, 186] on span "Texto" at bounding box center [174, 189] width 12 height 7
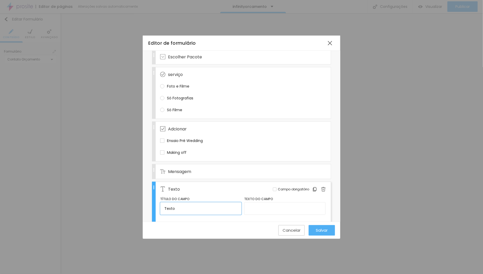
click at [176, 202] on input "Texto" at bounding box center [200, 208] width 81 height 13
paste input "Instagram:"
type input "Instagram:"
click at [266, 202] on input "text" at bounding box center [284, 208] width 81 height 13
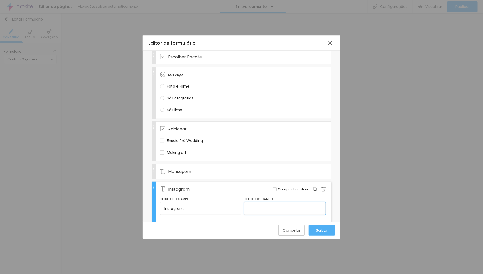
type input "@instagram"
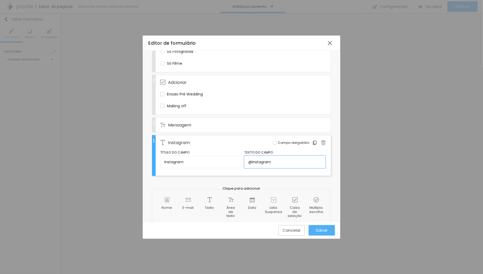
scroll to position [171, 0]
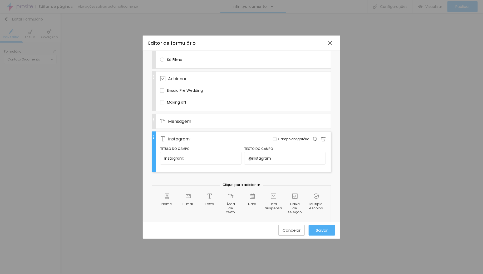
click at [273, 137] on div at bounding box center [275, 139] width 4 height 4
click at [209, 194] on img at bounding box center [209, 196] width 5 height 5
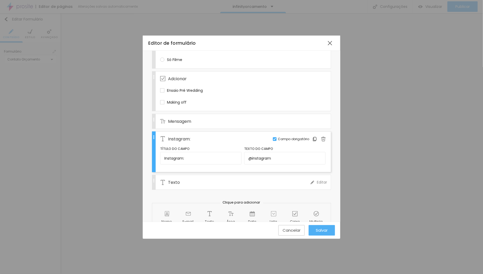
click at [190, 175] on div "Texto" at bounding box center [235, 182] width 150 height 14
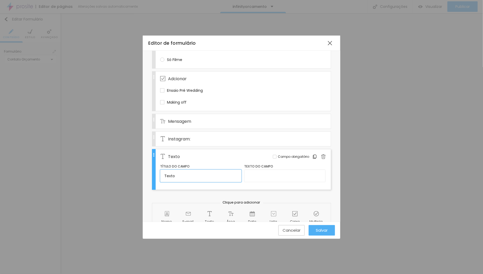
click at [180, 170] on input "Texto" at bounding box center [200, 176] width 81 height 13
type input "T"
type input "Local:"
click at [262, 170] on input "text" at bounding box center [284, 176] width 81 height 13
click at [302, 170] on input "Local do Evento!" at bounding box center [284, 176] width 81 height 13
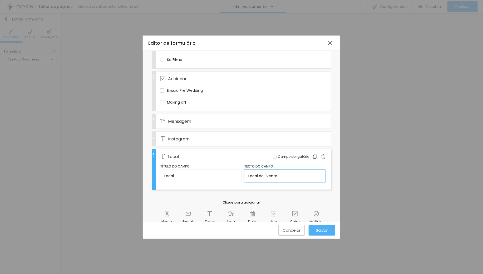
type input "Local do Evento!"
click at [273, 155] on div at bounding box center [275, 157] width 4 height 4
click at [257, 132] on div "Instagram:" at bounding box center [235, 139] width 150 height 14
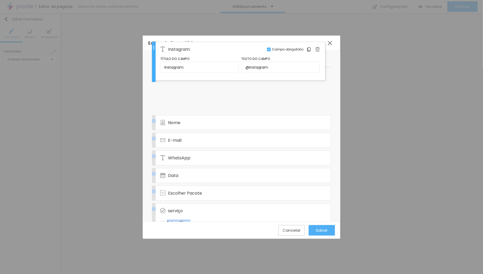
scroll to position [0, 0]
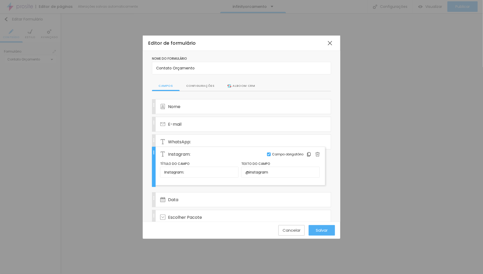
drag, startPoint x: 154, startPoint y: 146, endPoint x: 137, endPoint y: 166, distance: 26.7
click at [137, 166] on div "Editor de formulário Nome do formulário Contato Orçamento Campos Configurações …" at bounding box center [241, 137] width 483 height 274
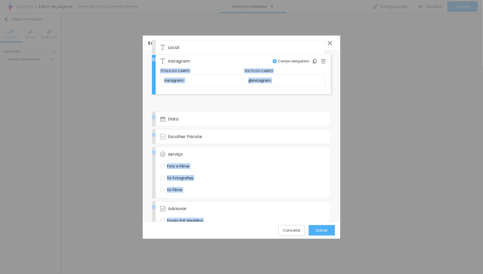
scroll to position [68, 0]
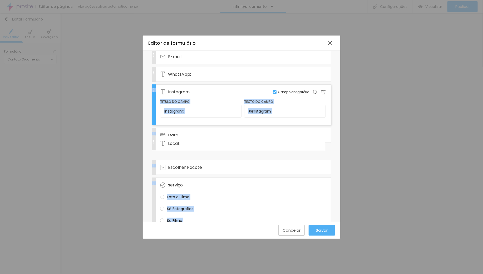
click at [136, 143] on div "Editor de formulário Nome do formulário Contato Orçamento Campos Configurações …" at bounding box center [241, 137] width 483 height 274
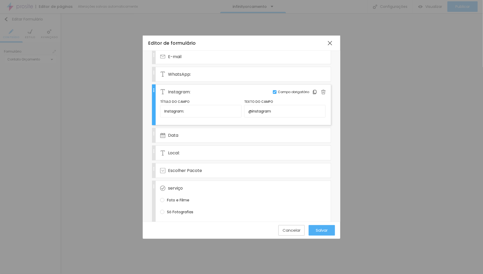
click at [324, 231] on span "Salvar" at bounding box center [322, 230] width 12 height 4
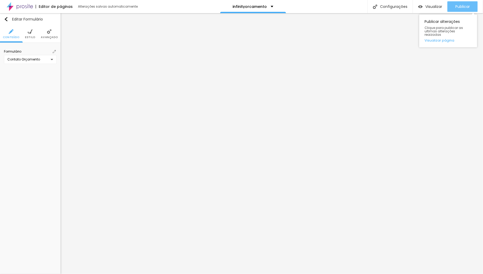
click at [460, 4] on span "Publicar" at bounding box center [462, 6] width 14 height 4
click at [436, 8] on span "Visualizar" at bounding box center [433, 6] width 17 height 4
click at [459, 8] on span "Publicar" at bounding box center [462, 6] width 14 height 4
click at [54, 51] on img at bounding box center [54, 51] width 3 height 3
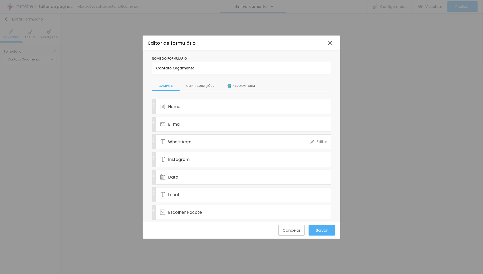
click at [288, 139] on div "WhatsApp:" at bounding box center [235, 142] width 150 height 14
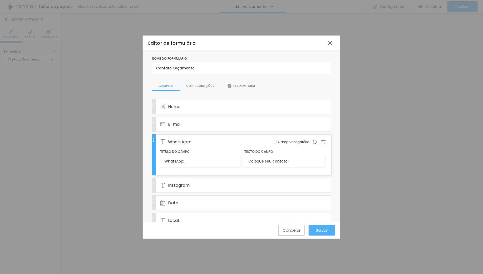
click at [273, 140] on div "Campo obrigatório" at bounding box center [292, 142] width 38 height 5
click at [198, 187] on div "Instagram:" at bounding box center [235, 185] width 150 height 14
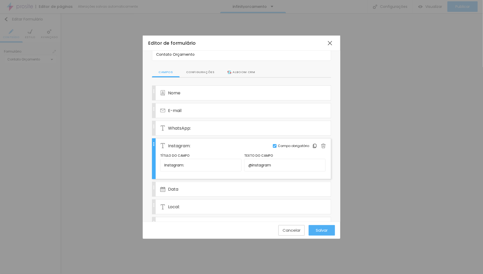
scroll to position [17, 0]
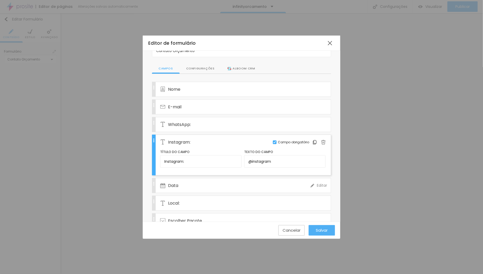
click at [199, 184] on div "Data" at bounding box center [235, 185] width 150 height 14
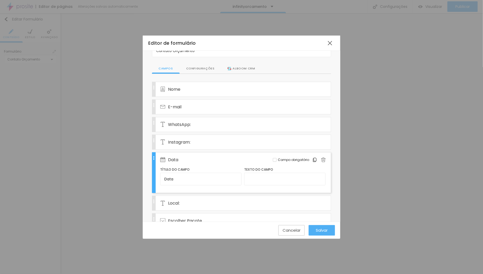
click at [330, 176] on div "Nome do formulário Contato Orçamento Campos Configurações Alboom CRM Nome Edita…" at bounding box center [241, 216] width 197 height 366
click at [329, 162] on div "Nome do formulário Contato Orçamento Campos Configurações Alboom CRM Nome Edita…" at bounding box center [241, 216] width 197 height 366
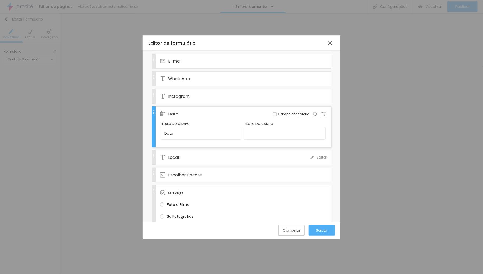
scroll to position [67, 0]
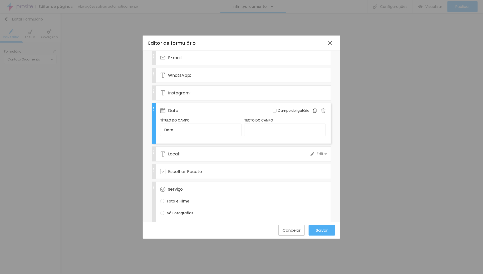
click at [199, 152] on div "Local:" at bounding box center [235, 154] width 150 height 14
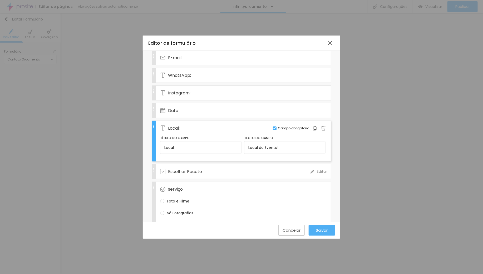
click at [220, 170] on div "Escolher Pacote" at bounding box center [235, 171] width 150 height 14
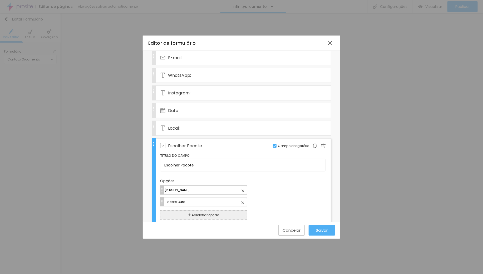
click at [193, 143] on span "Escolher Pacote" at bounding box center [185, 146] width 34 height 7
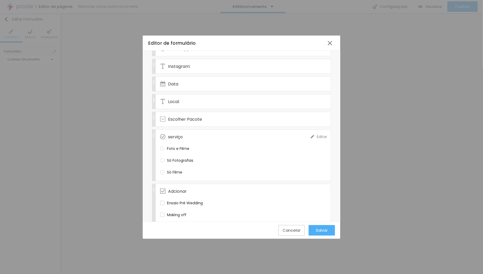
scroll to position [0, 0]
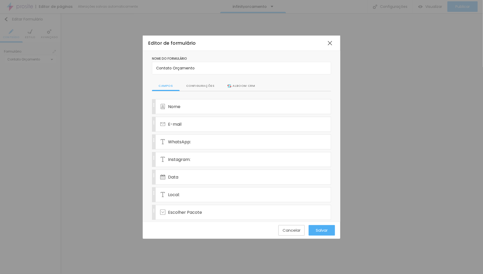
click at [197, 85] on div "Configurações" at bounding box center [200, 86] width 42 height 10
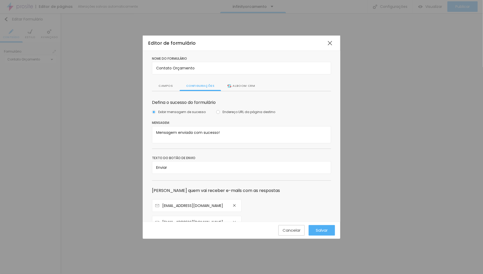
click at [242, 85] on div "Alboom CRM" at bounding box center [240, 86] width 27 height 5
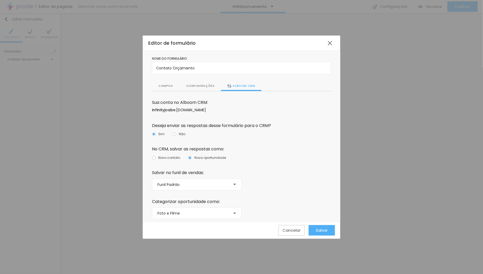
scroll to position [10, 0]
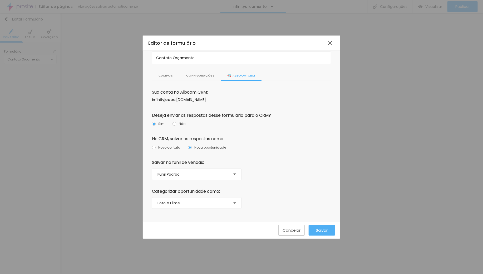
click at [167, 74] on div "Campos" at bounding box center [166, 76] width 28 height 10
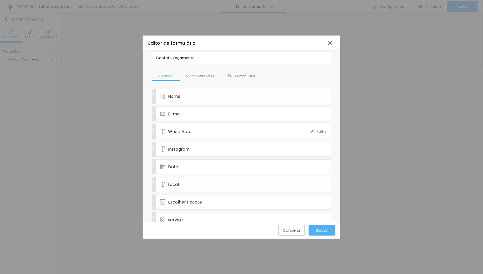
click at [204, 128] on div "WhatsApp:" at bounding box center [235, 131] width 150 height 14
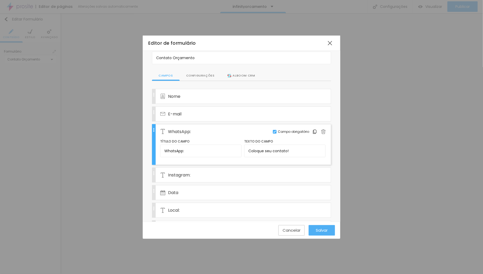
click at [324, 230] on span "Salvar" at bounding box center [322, 230] width 12 height 4
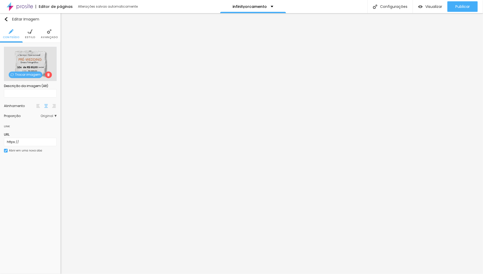
click at [30, 73] on span "Trocar imagem" at bounding box center [26, 75] width 34 height 7
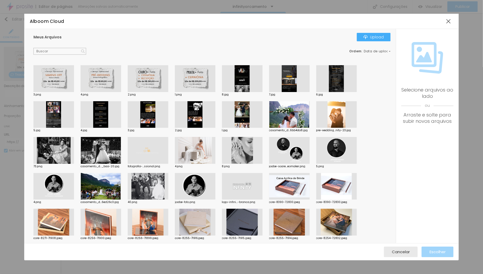
click at [102, 77] on div at bounding box center [101, 78] width 41 height 27
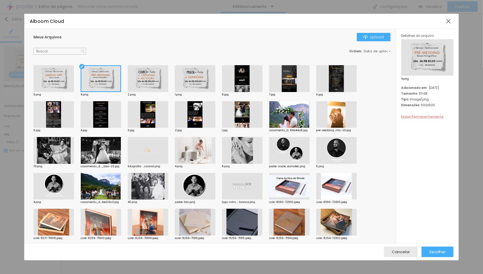
click at [426, 117] on span "Excluir Permanentemente" at bounding box center [422, 116] width 42 height 4
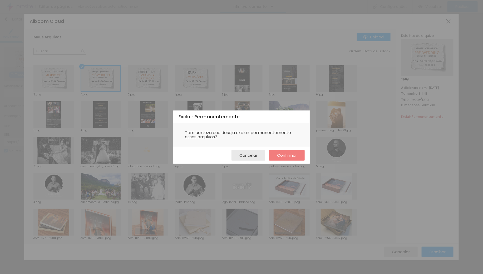
click at [291, 156] on span "Confirmar" at bounding box center [287, 155] width 20 height 4
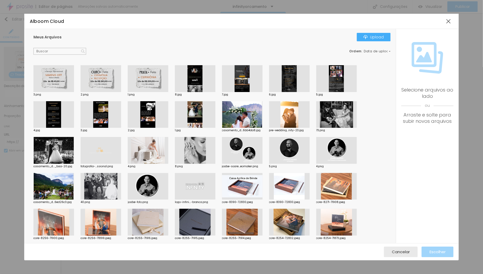
click at [56, 77] on div at bounding box center [53, 78] width 41 height 27
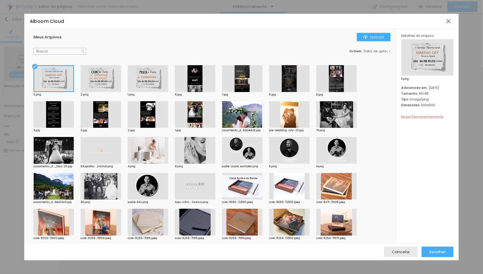
click at [419, 117] on span "Excluir Permanentemente" at bounding box center [422, 116] width 42 height 4
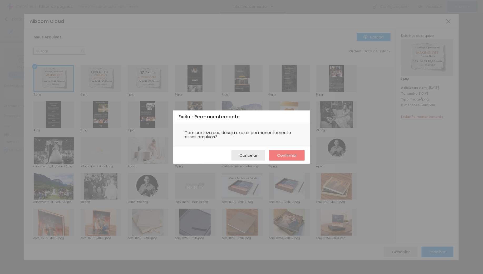
click at [284, 155] on span "Confirmar" at bounding box center [287, 155] width 20 height 4
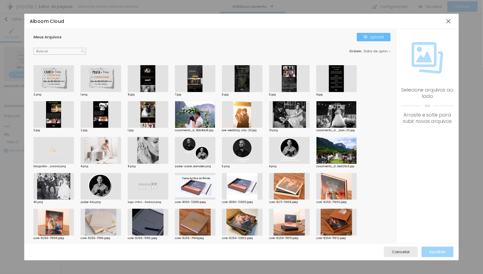
click at [376, 36] on div "Upload" at bounding box center [373, 37] width 21 height 4
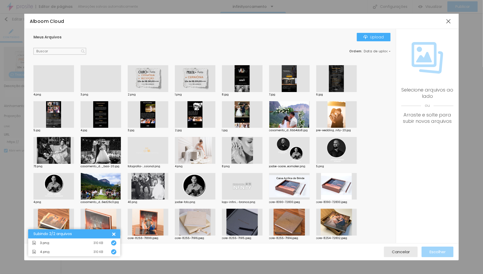
click at [54, 92] on div at bounding box center [53, 92] width 41 height 0
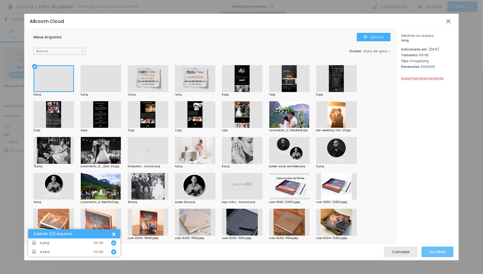
click at [443, 253] on span "Escolher" at bounding box center [437, 252] width 16 height 4
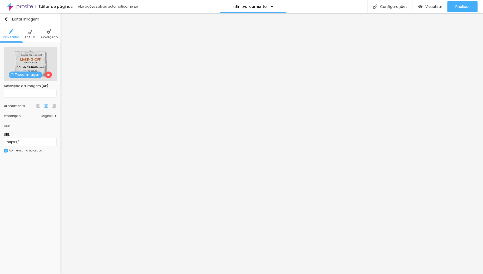
click at [23, 73] on span "Trocar imagem" at bounding box center [26, 75] width 34 height 7
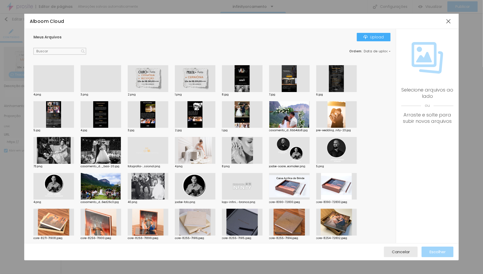
click at [102, 92] on div at bounding box center [101, 92] width 41 height 0
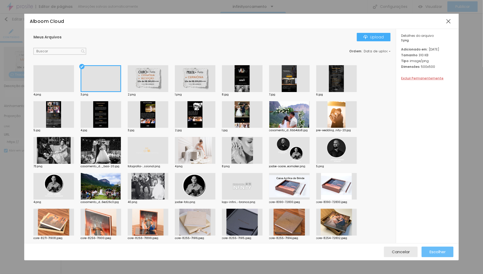
click at [442, 250] on span "Escolher" at bounding box center [437, 252] width 16 height 4
